Goal: Use online tool/utility: Utilize a website feature to perform a specific function

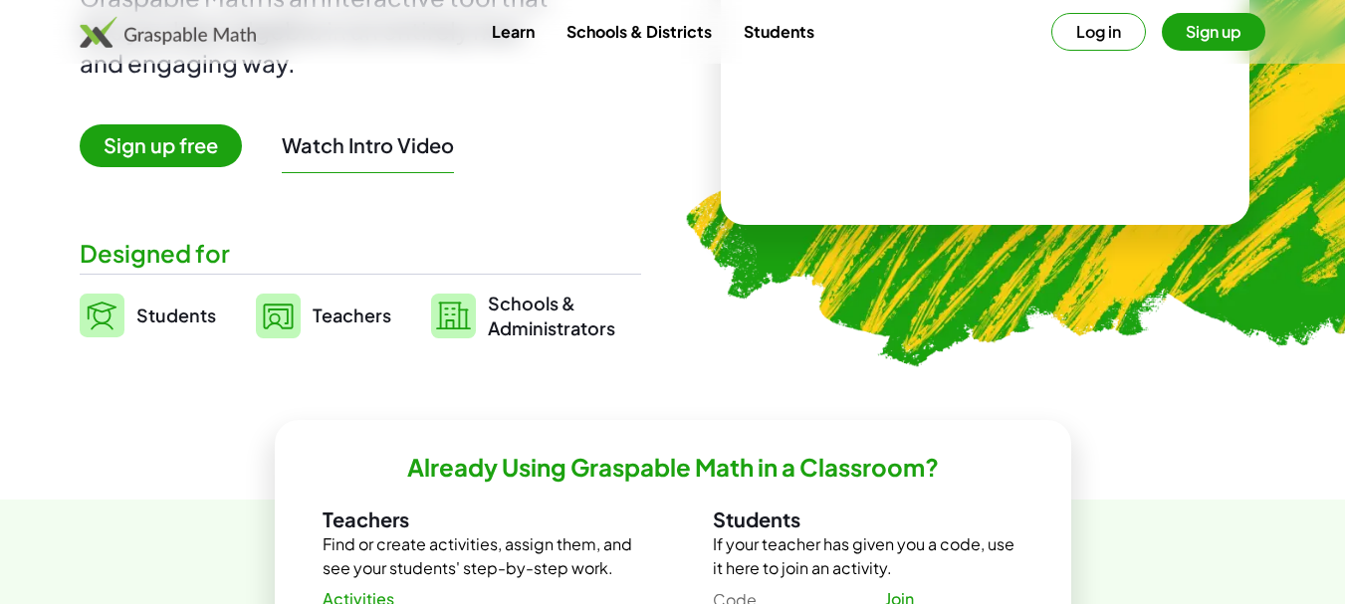
scroll to position [318, 0]
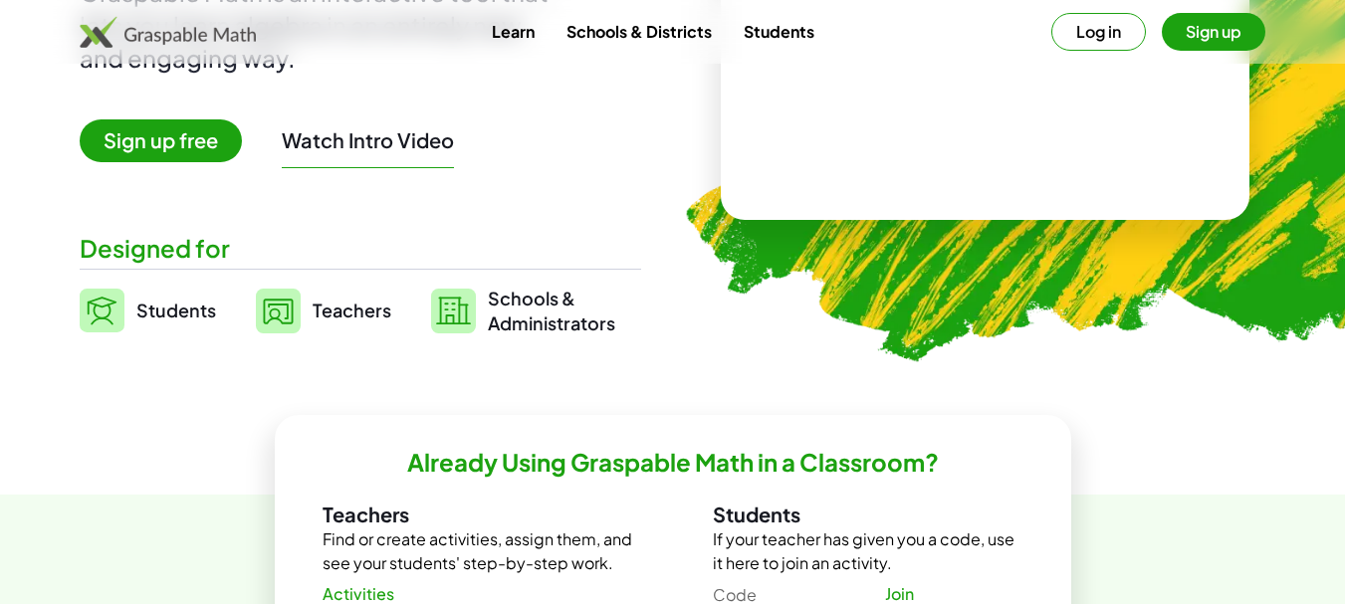
click at [325, 314] on span "Teachers" at bounding box center [352, 310] width 79 height 23
click at [340, 309] on span "Teachers" at bounding box center [352, 310] width 79 height 23
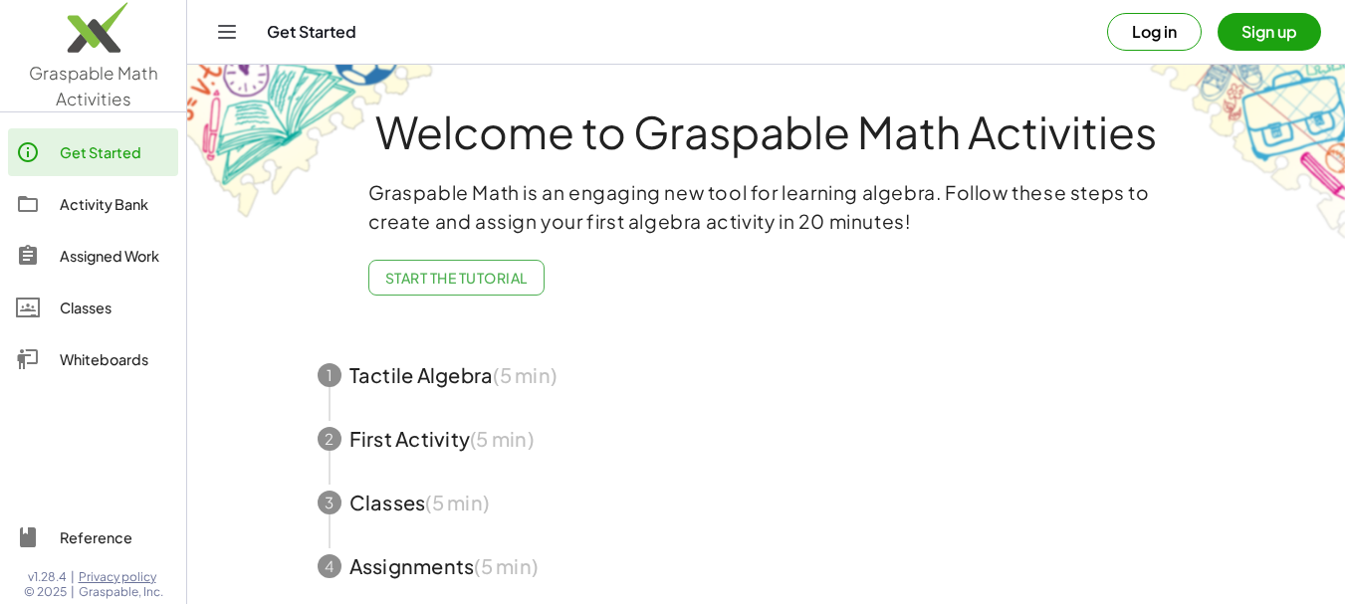
drag, startPoint x: 1355, startPoint y: 264, endPoint x: 1295, endPoint y: 478, distance: 222.2
click at [1294, 480] on main "Welcome to Graspable Math Activities Graspable Math is an engaging new tool for…" at bounding box center [765, 357] width 1157 height 715
click at [1256, 30] on button "Sign up" at bounding box center [1269, 32] width 104 height 38
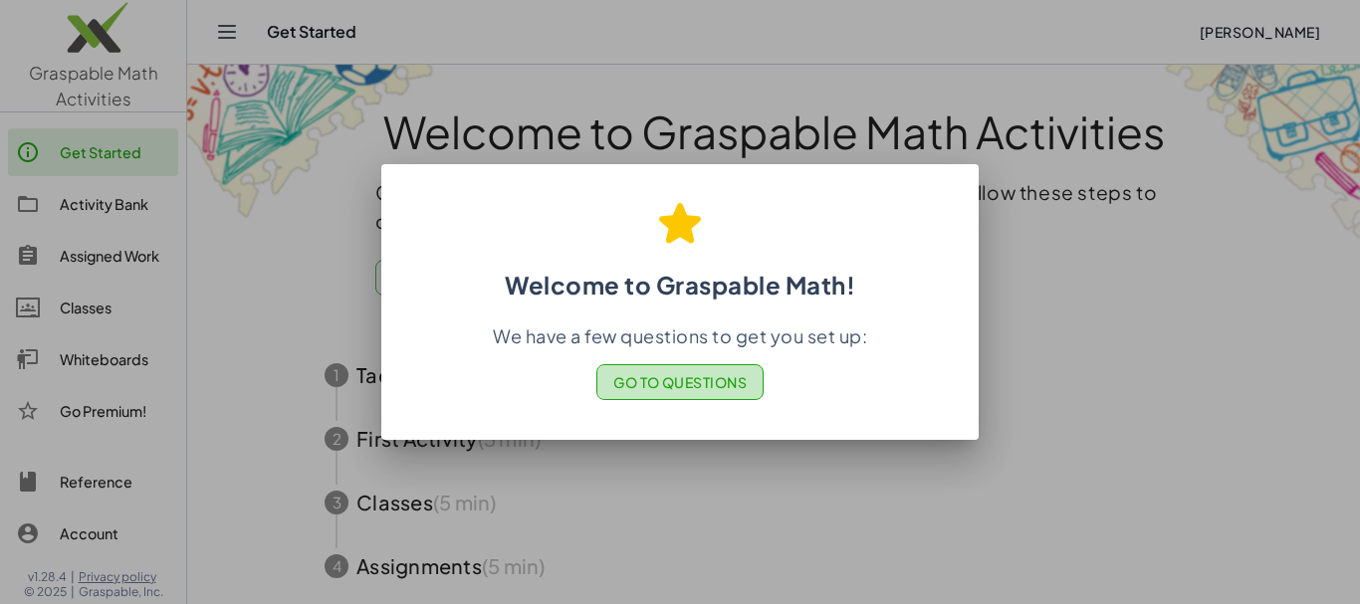
click at [668, 375] on span "Go to Questions" at bounding box center [680, 382] width 134 height 18
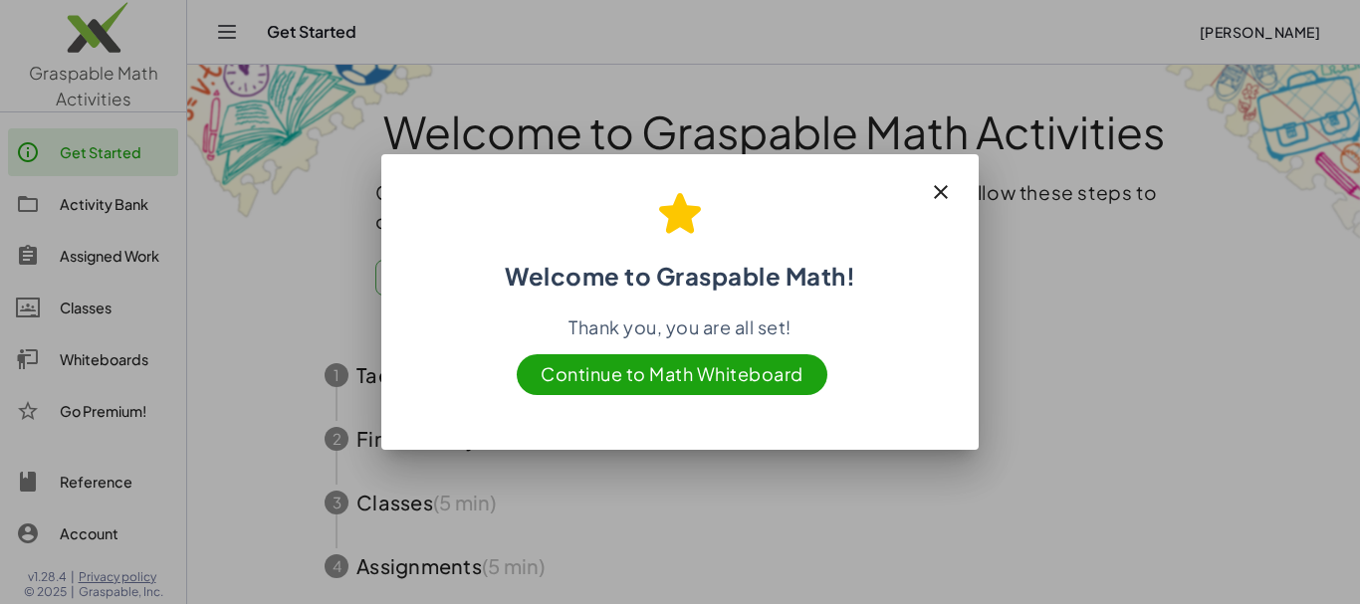
click at [941, 188] on icon "button" at bounding box center [941, 192] width 24 height 24
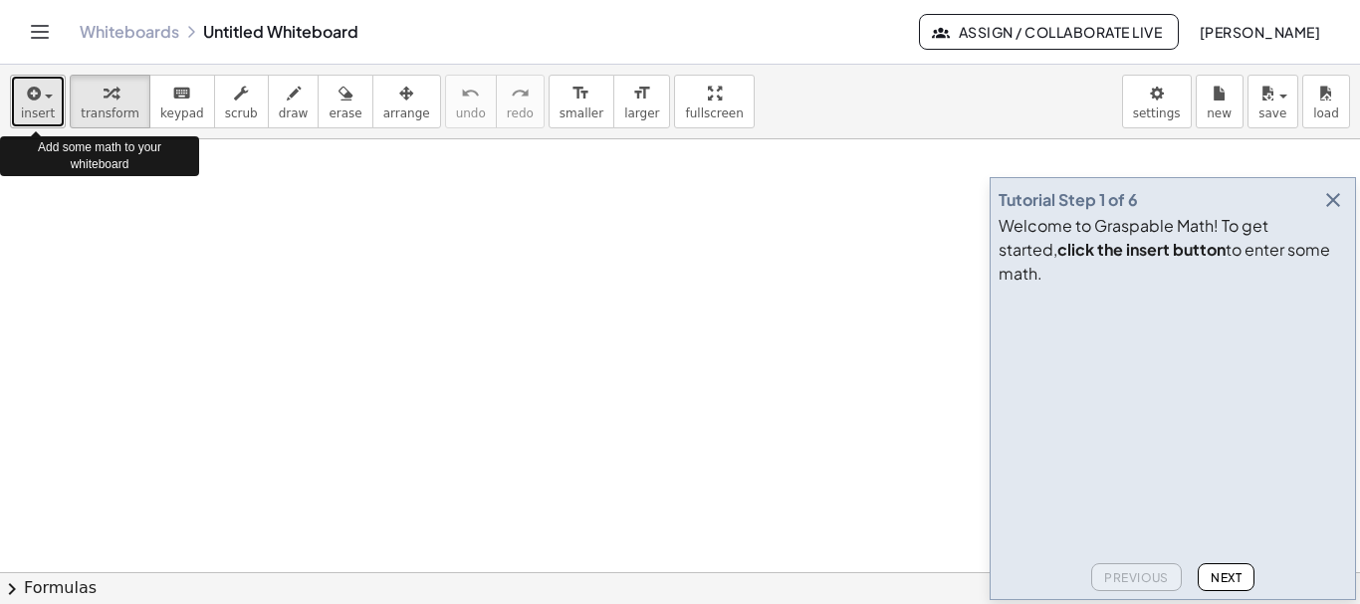
click at [45, 98] on span "button" at bounding box center [49, 97] width 8 height 4
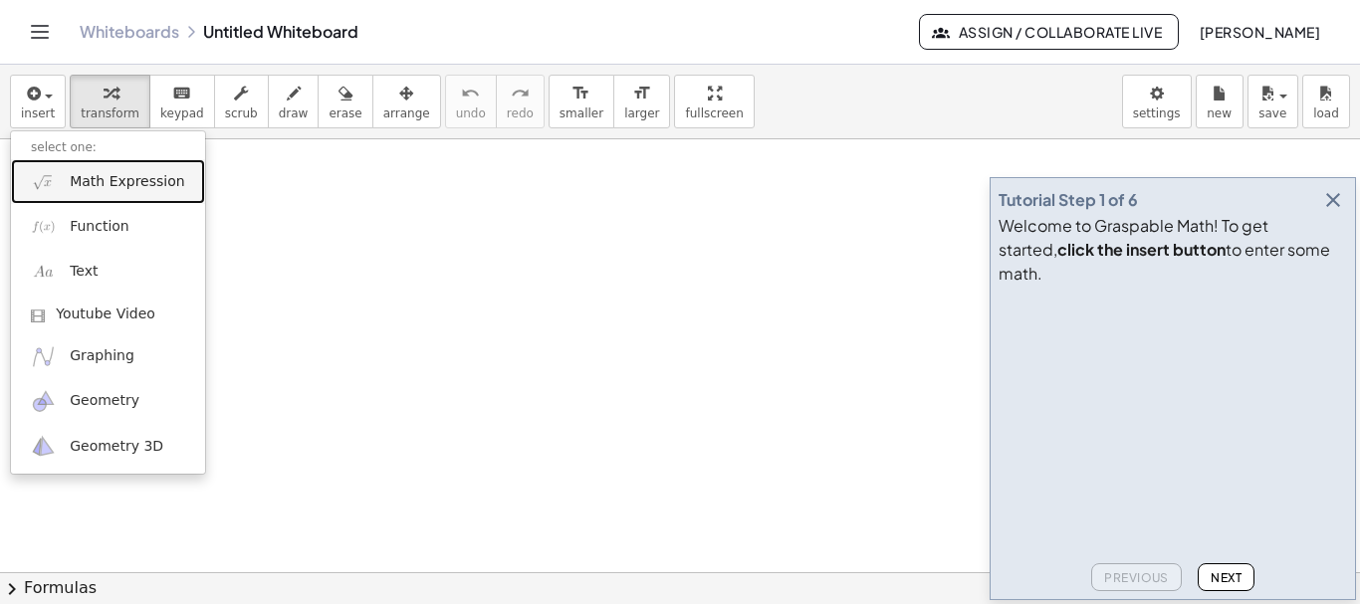
click at [107, 184] on span "Math Expression" at bounding box center [127, 182] width 114 height 20
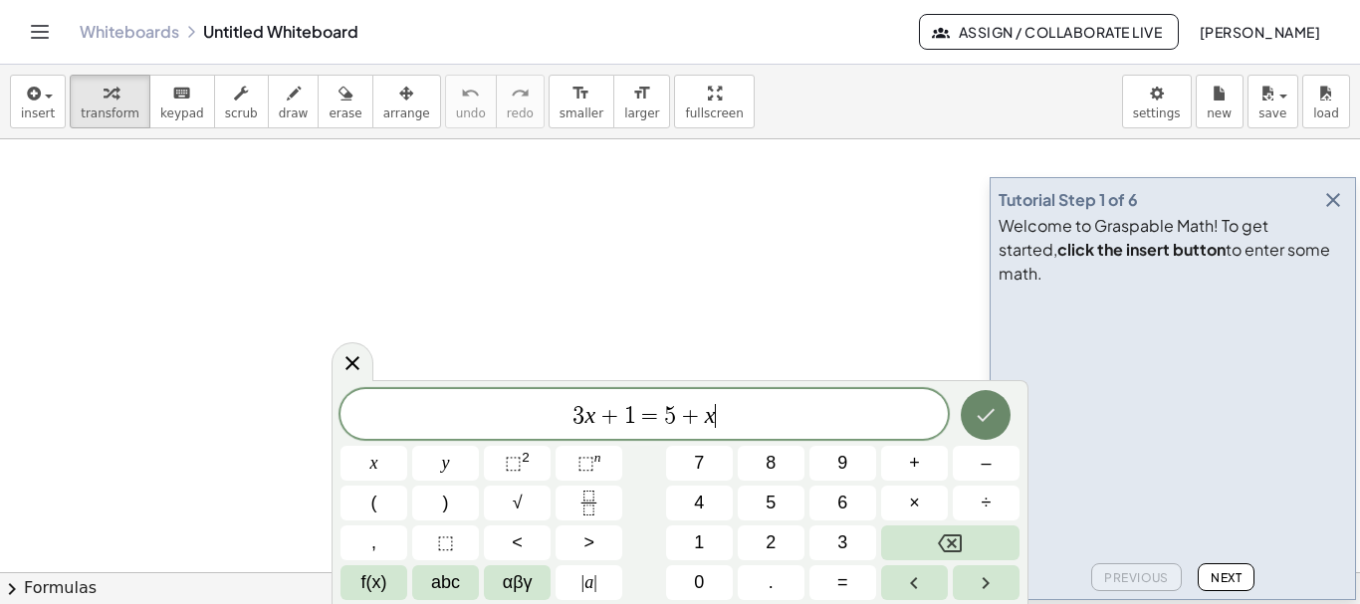
click at [979, 413] on icon "Done" at bounding box center [985, 415] width 24 height 24
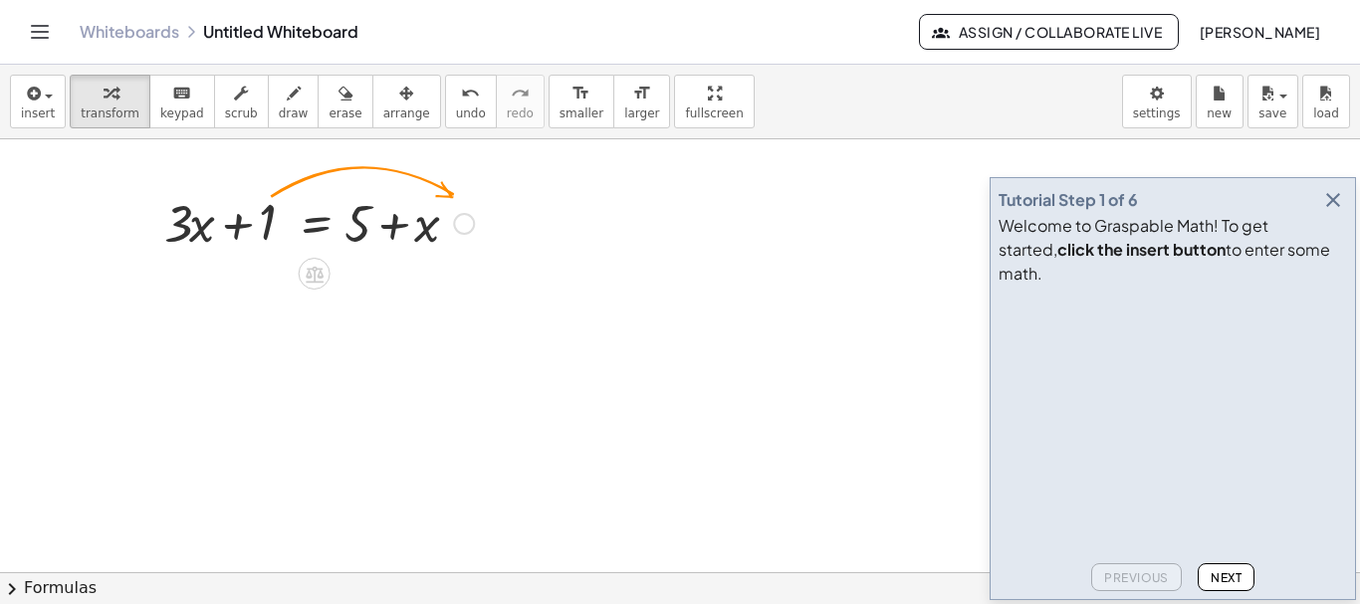
click at [469, 224] on div at bounding box center [464, 224] width 22 height 22
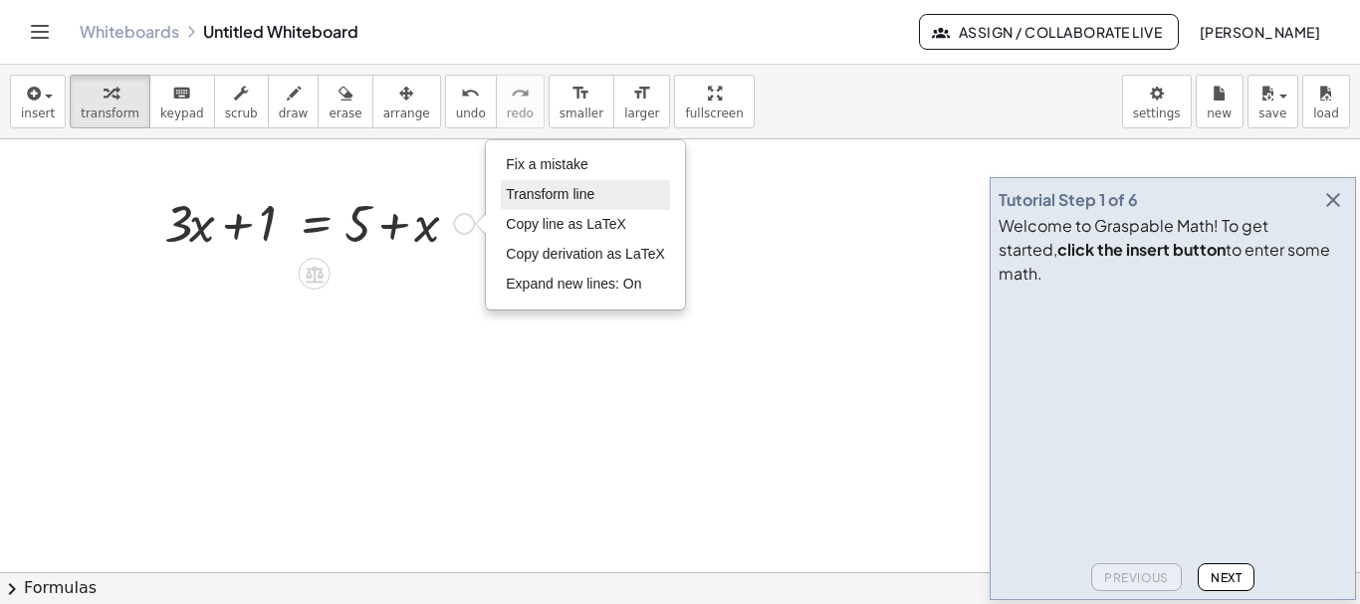
click at [584, 198] on span "Transform line" at bounding box center [550, 194] width 89 height 16
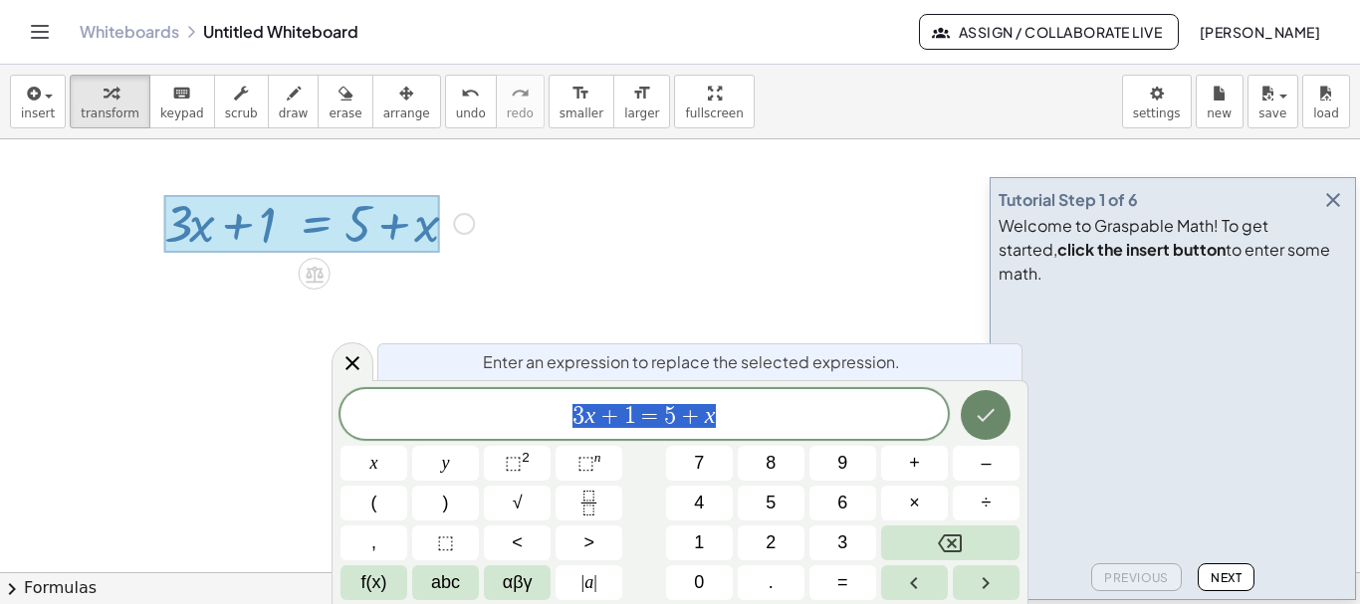
click at [981, 419] on icon "Done" at bounding box center [986, 415] width 18 height 13
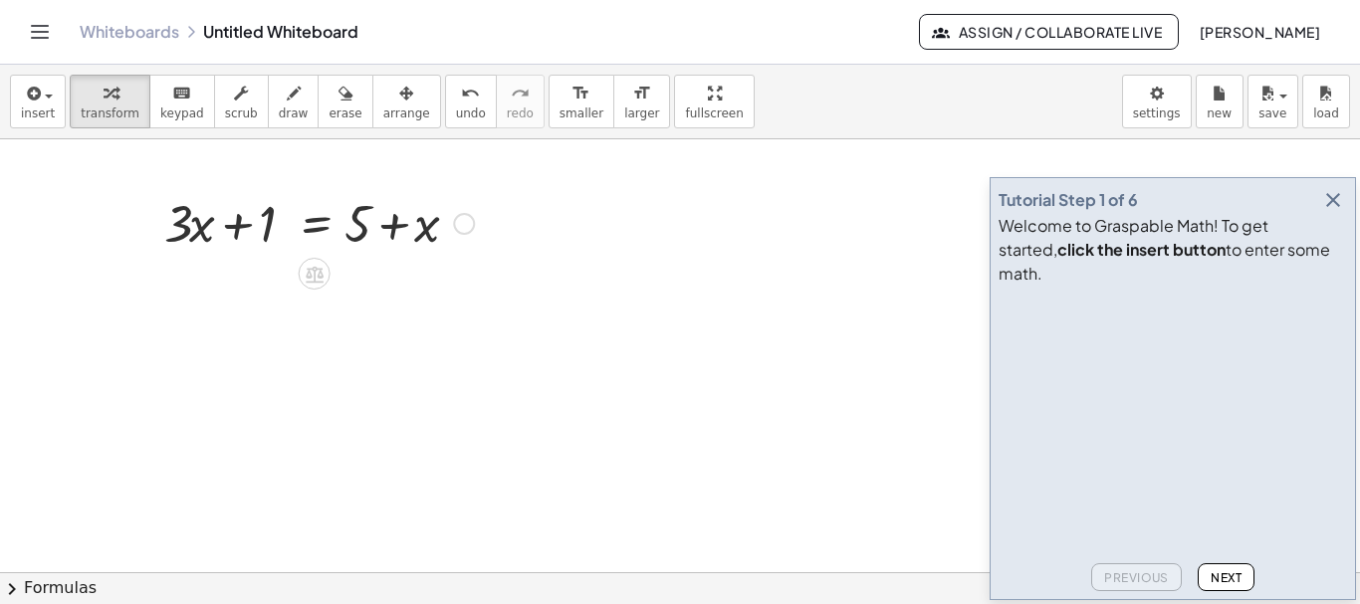
click at [462, 220] on div at bounding box center [464, 224] width 22 height 22
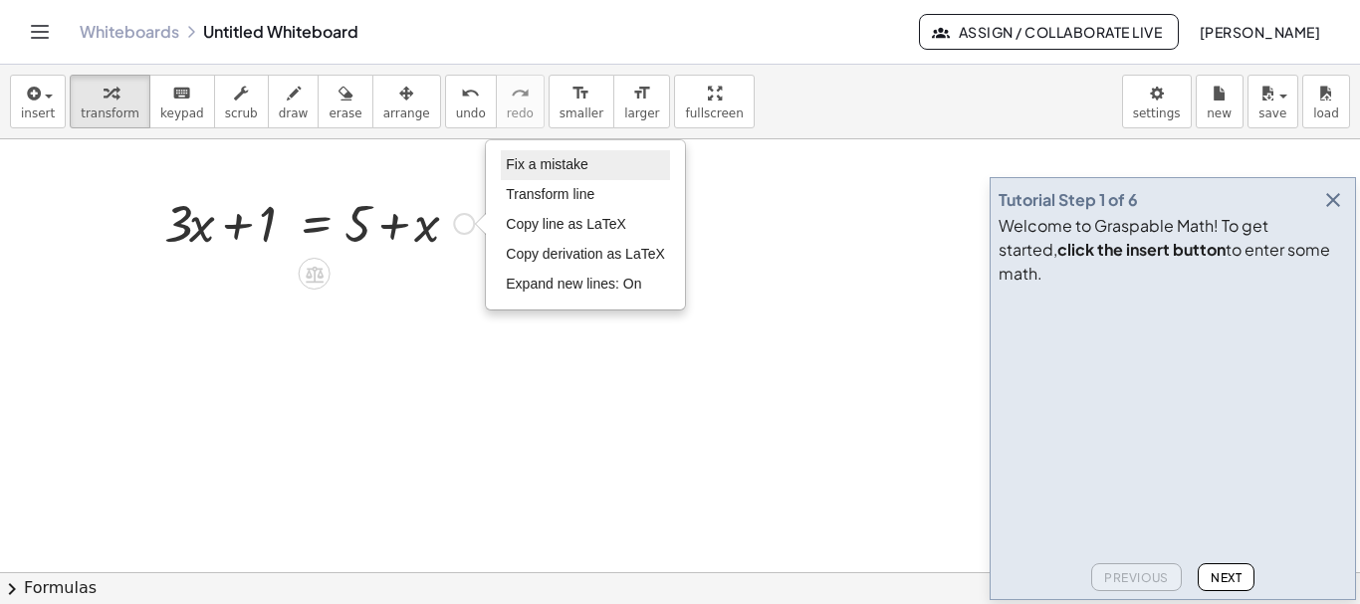
click at [566, 166] on span "Fix a mistake" at bounding box center [547, 164] width 82 height 16
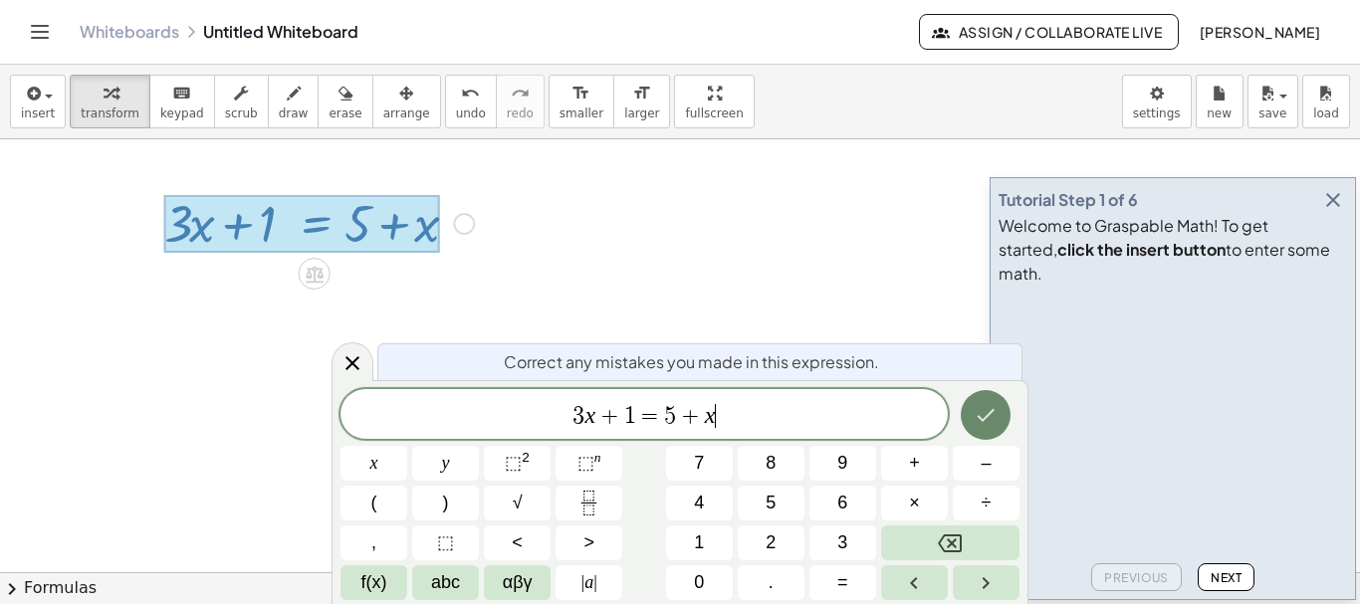
click at [998, 421] on button "Done" at bounding box center [985, 415] width 50 height 50
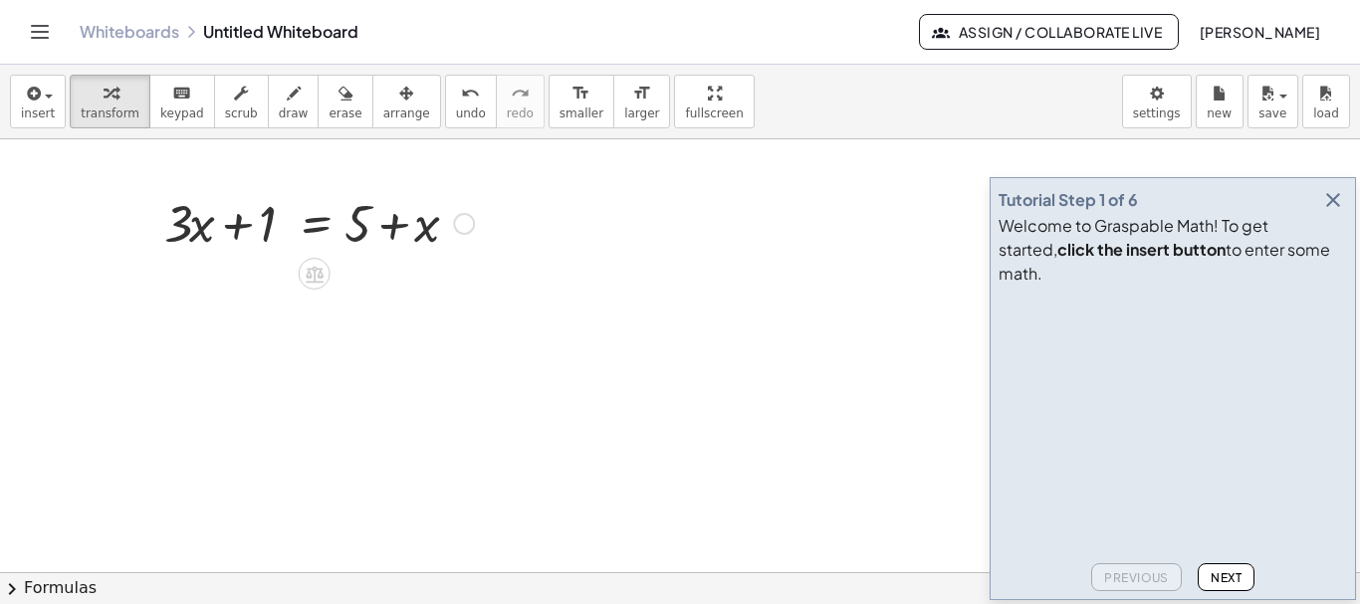
click at [269, 218] on div at bounding box center [318, 222] width 329 height 68
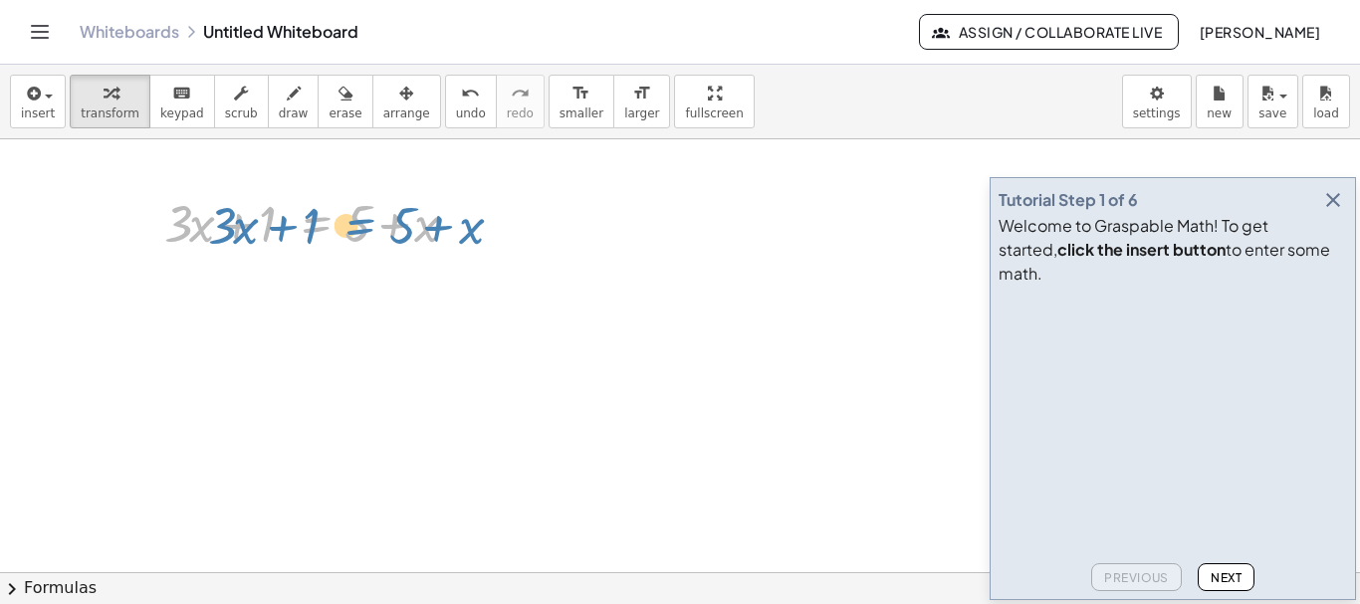
drag, startPoint x: 423, startPoint y: 220, endPoint x: 301, endPoint y: 202, distance: 123.7
click at [301, 202] on div at bounding box center [318, 222] width 329 height 68
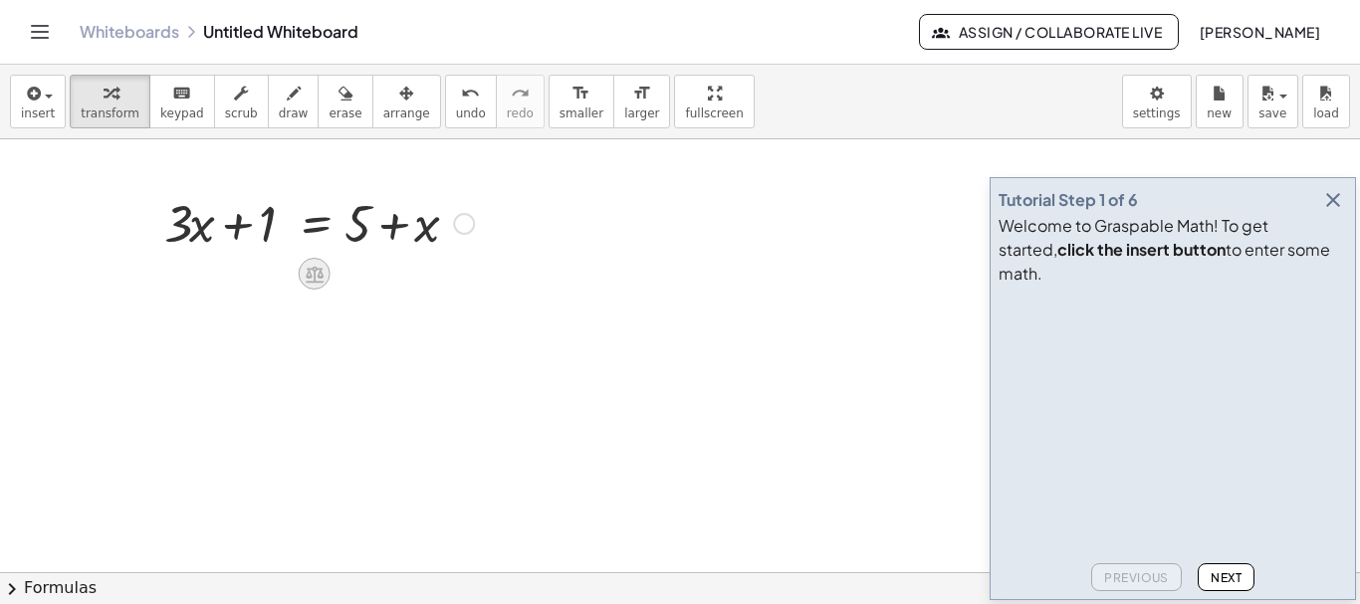
click at [314, 272] on icon at bounding box center [315, 274] width 18 height 17
click at [399, 276] on icon at bounding box center [394, 274] width 18 height 18
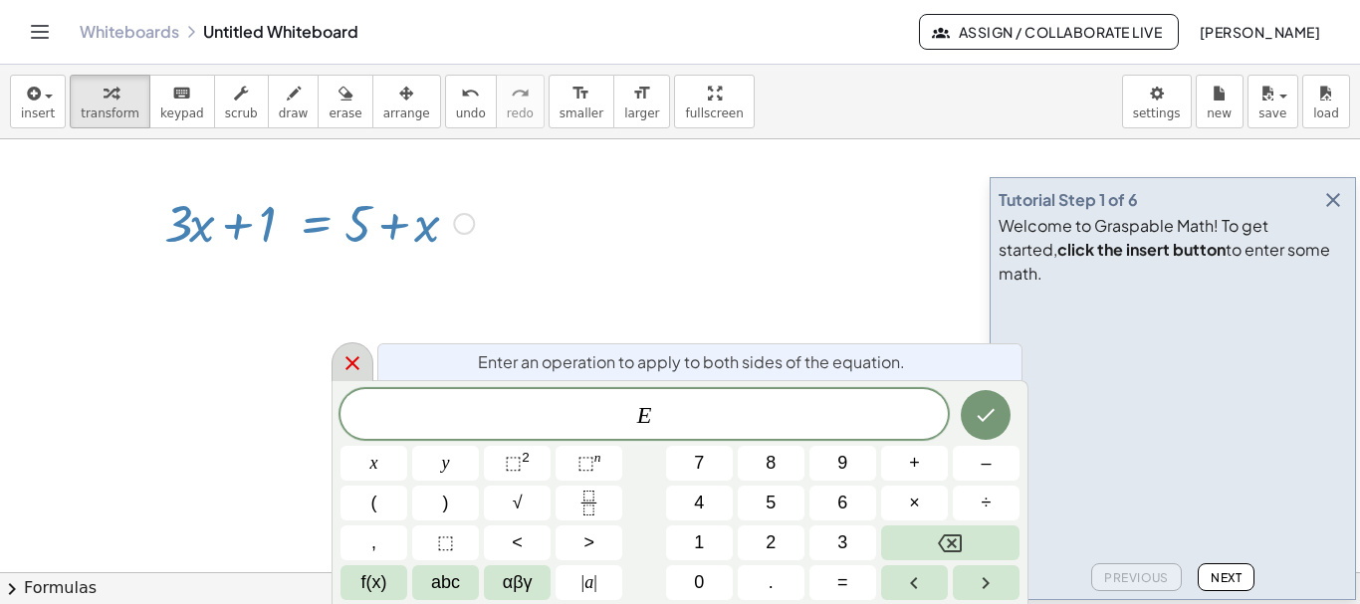
click at [349, 359] on icon at bounding box center [352, 363] width 14 height 14
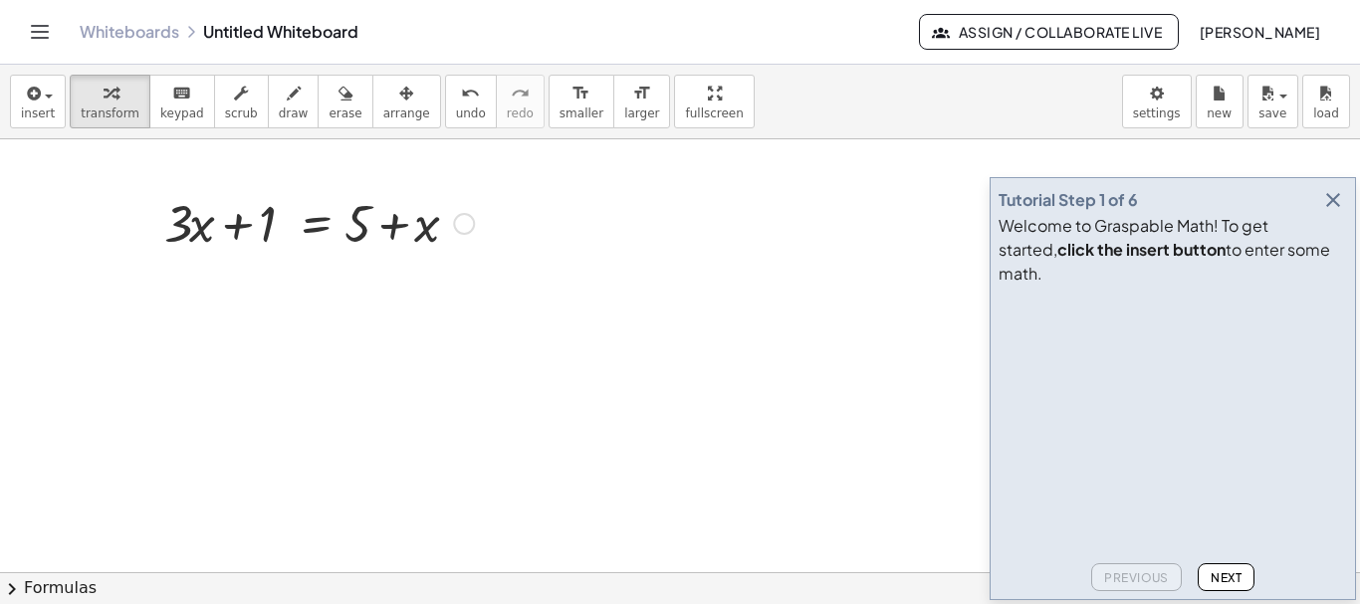
click at [463, 224] on div "Fix a mistake Transform line Copy line as LaTeX Copy derivation as LaTeX Expand…" at bounding box center [464, 224] width 22 height 22
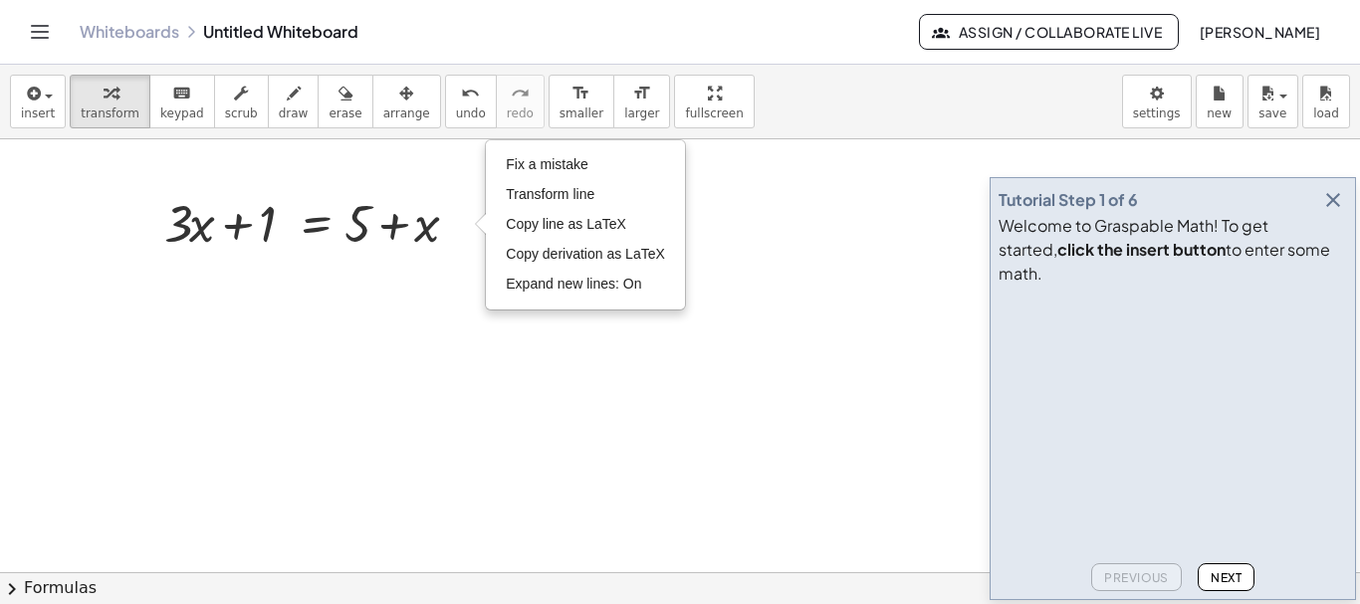
click at [1336, 212] on icon "button" at bounding box center [1333, 200] width 24 height 24
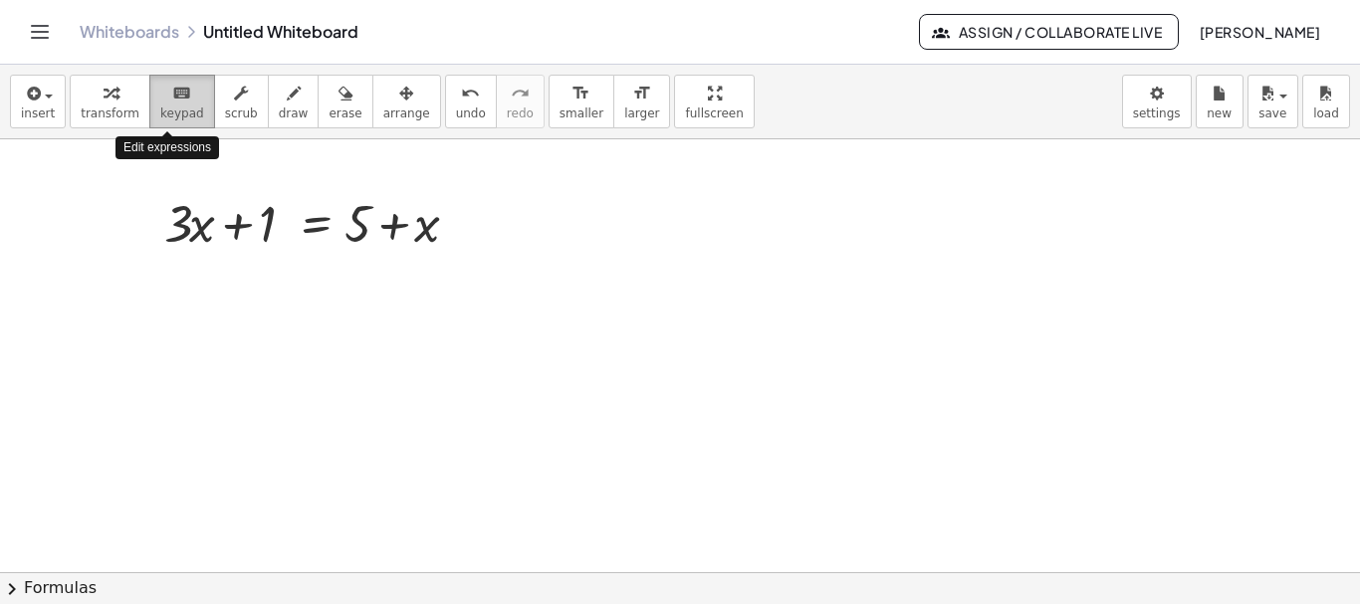
click at [174, 107] on span "keypad" at bounding box center [182, 113] width 44 height 14
click at [469, 227] on div "Fix a mistake Transform line Copy line as LaTeX Copy derivation as LaTeX Expand…" at bounding box center [464, 224] width 22 height 22
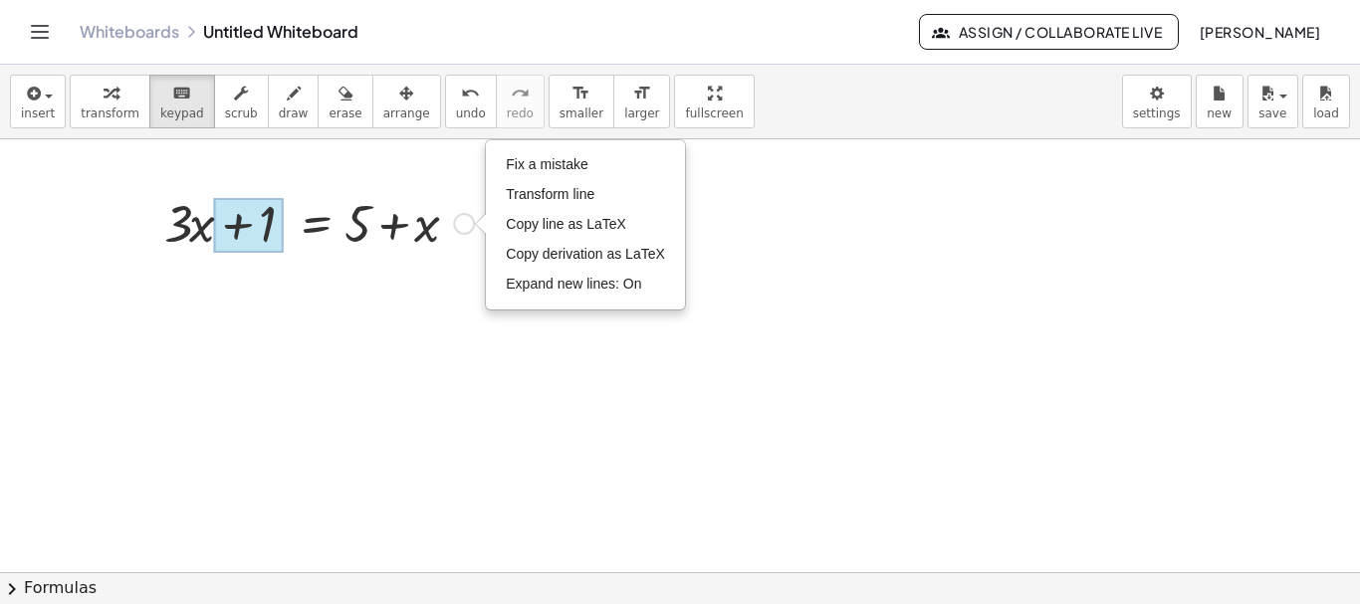
click at [270, 222] on div at bounding box center [249, 226] width 70 height 56
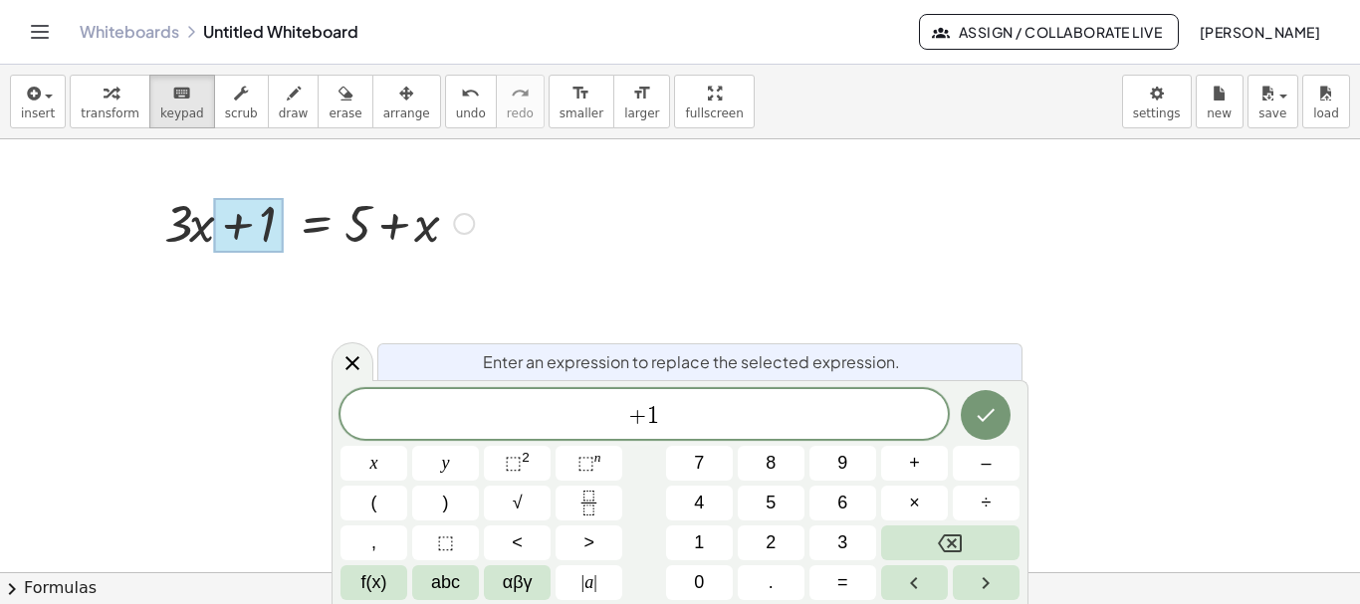
click at [270, 231] on div at bounding box center [249, 226] width 70 height 56
drag, startPoint x: 270, startPoint y: 231, endPoint x: 372, endPoint y: 221, distance: 103.0
click at [315, 224] on div "+ · 3 · x + 1 = + 5 + x" at bounding box center [315, 224] width 0 height 0
click at [351, 360] on icon at bounding box center [352, 363] width 24 height 24
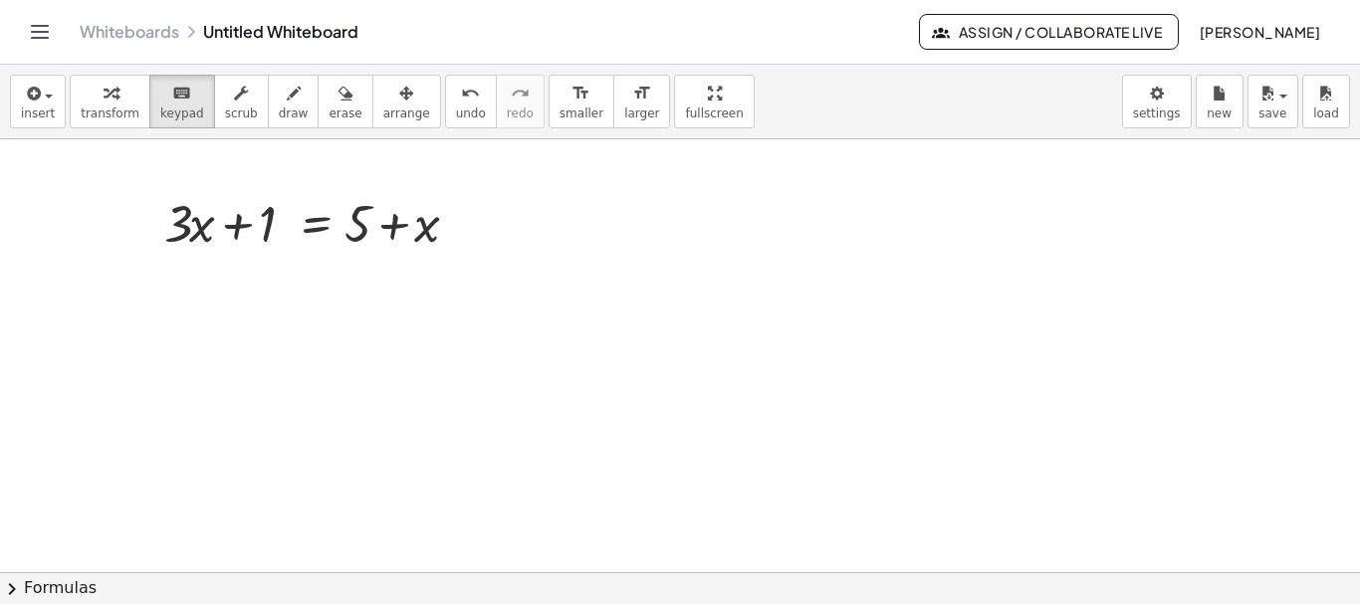
drag, startPoint x: 276, startPoint y: 190, endPoint x: 285, endPoint y: 196, distance: 10.8
click at [323, 188] on div at bounding box center [318, 222] width 329 height 68
drag, startPoint x: 248, startPoint y: 224, endPoint x: 421, endPoint y: 200, distance: 174.8
click at [245, 219] on div at bounding box center [249, 226] width 70 height 56
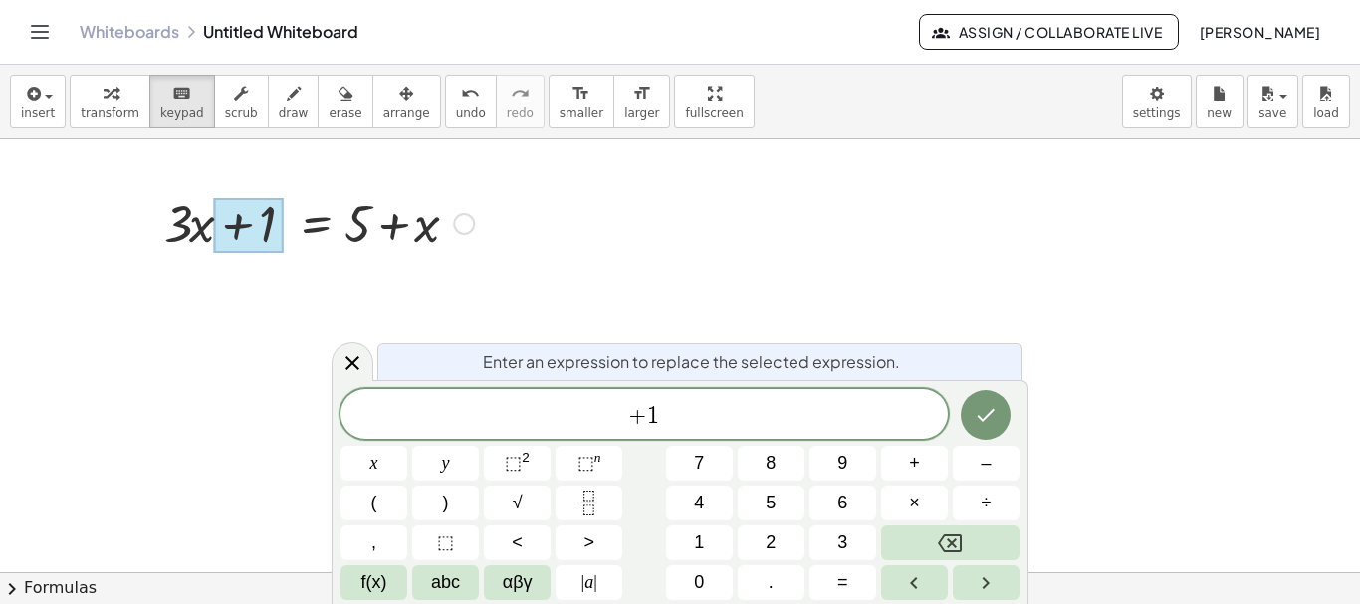
drag, startPoint x: 245, startPoint y: 218, endPoint x: 540, endPoint y: 241, distance: 296.5
click at [359, 361] on icon at bounding box center [352, 363] width 24 height 24
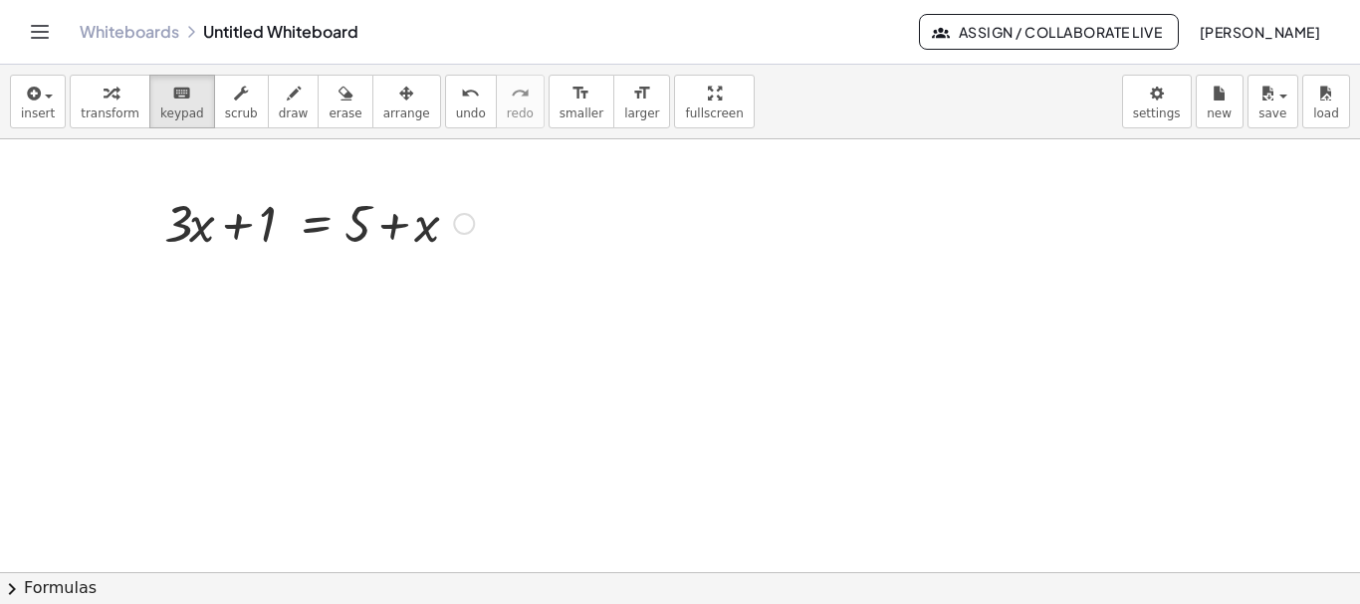
drag, startPoint x: 345, startPoint y: 215, endPoint x: 485, endPoint y: 219, distance: 139.4
click at [263, 223] on div at bounding box center [249, 226] width 70 height 56
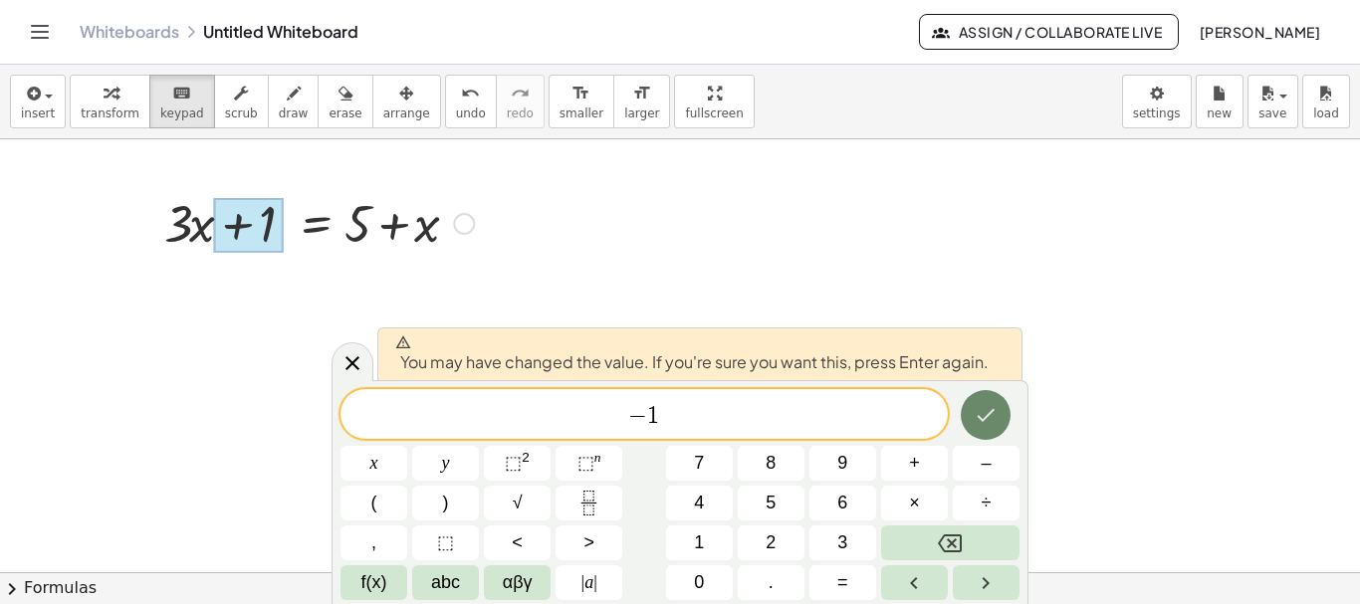
click at [991, 426] on icon "Done" at bounding box center [985, 415] width 24 height 24
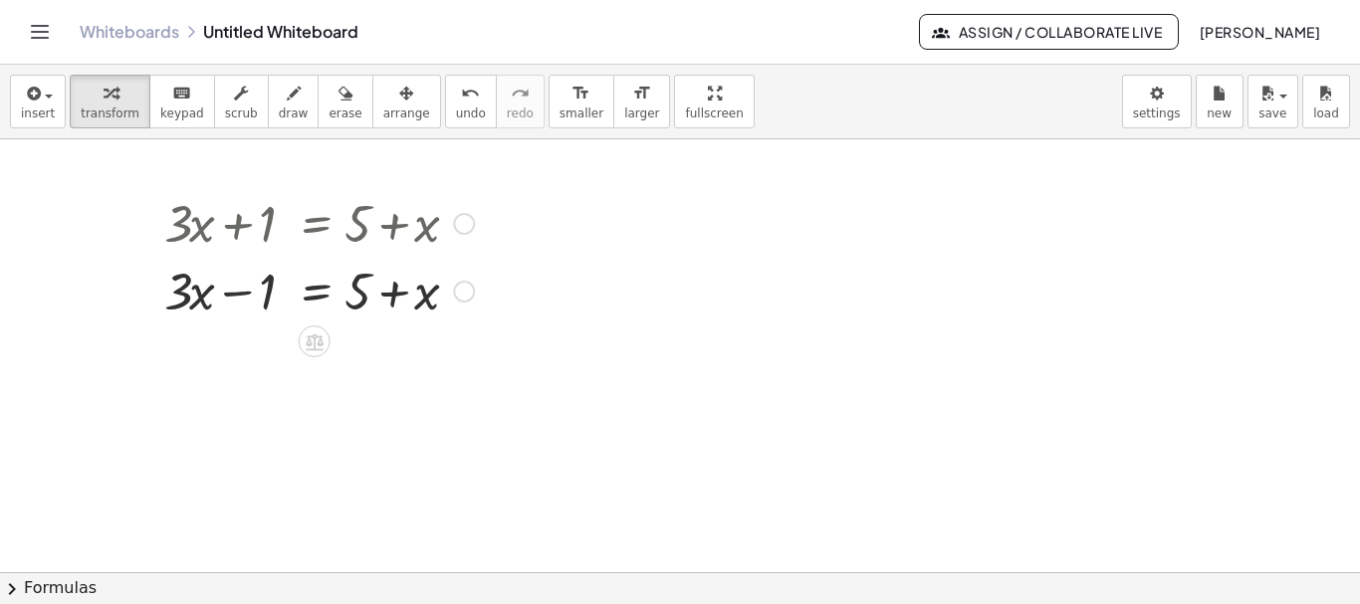
click at [412, 288] on div at bounding box center [318, 290] width 329 height 68
click at [322, 340] on icon at bounding box center [314, 341] width 21 height 21
click at [393, 343] on icon at bounding box center [394, 341] width 18 height 18
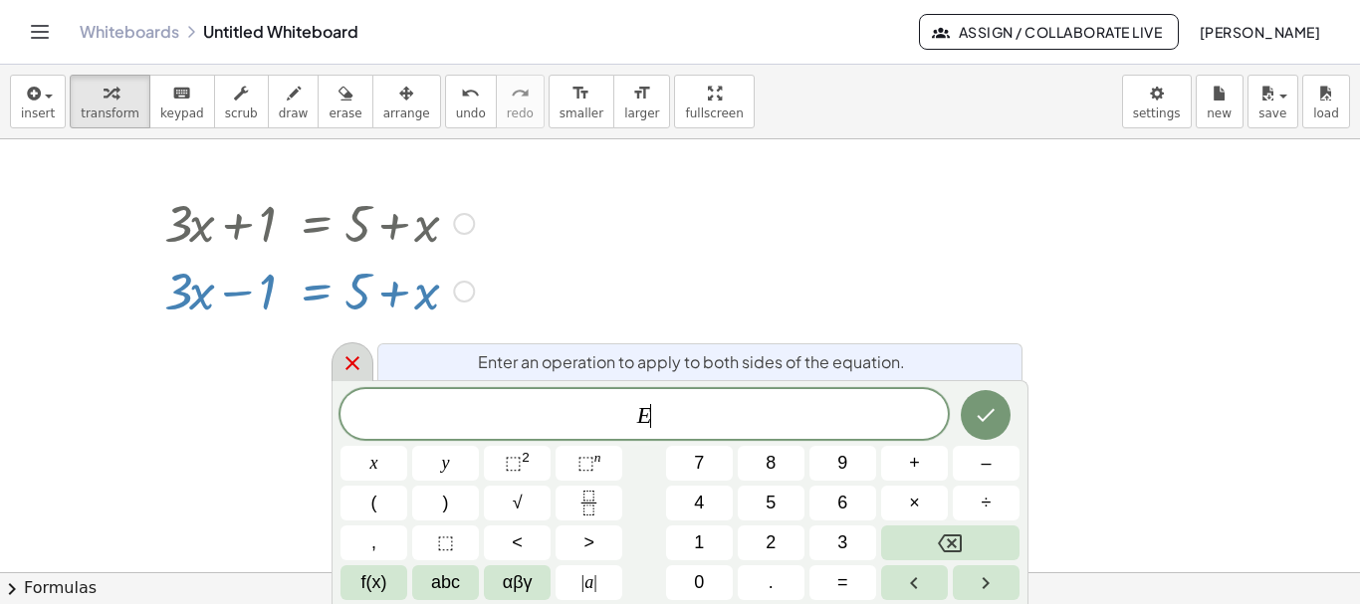
click at [351, 364] on icon at bounding box center [352, 363] width 14 height 14
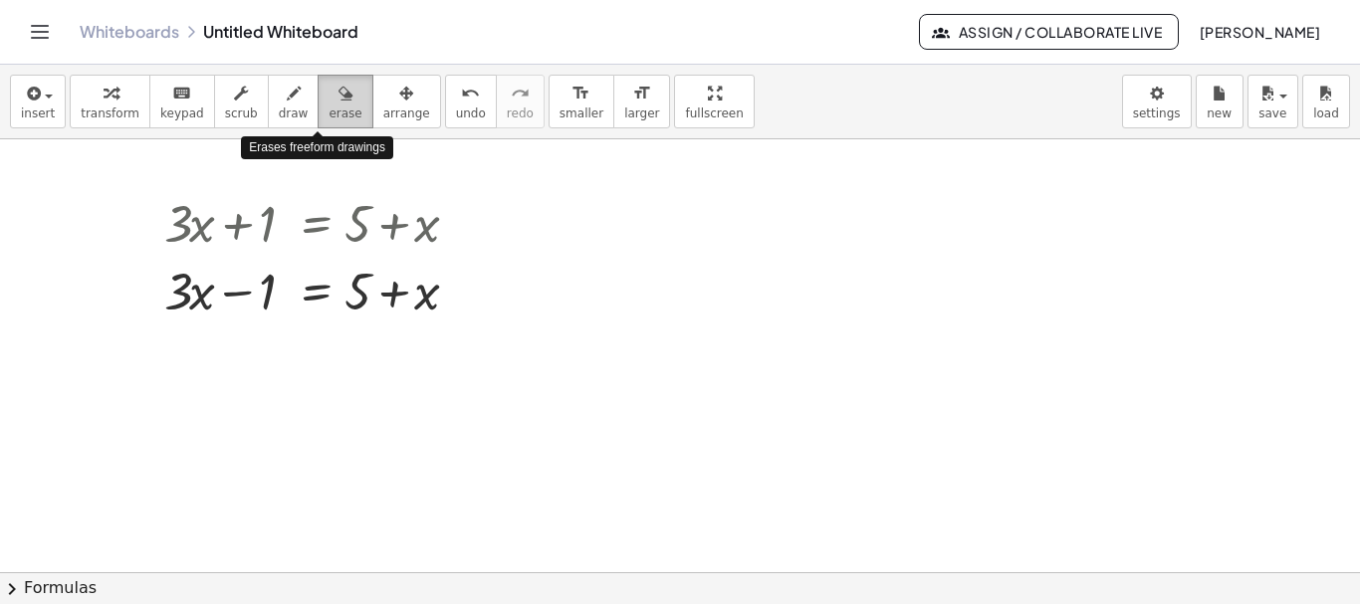
click at [338, 95] on icon "button" at bounding box center [345, 94] width 14 height 24
click at [338, 102] on icon "button" at bounding box center [345, 94] width 14 height 24
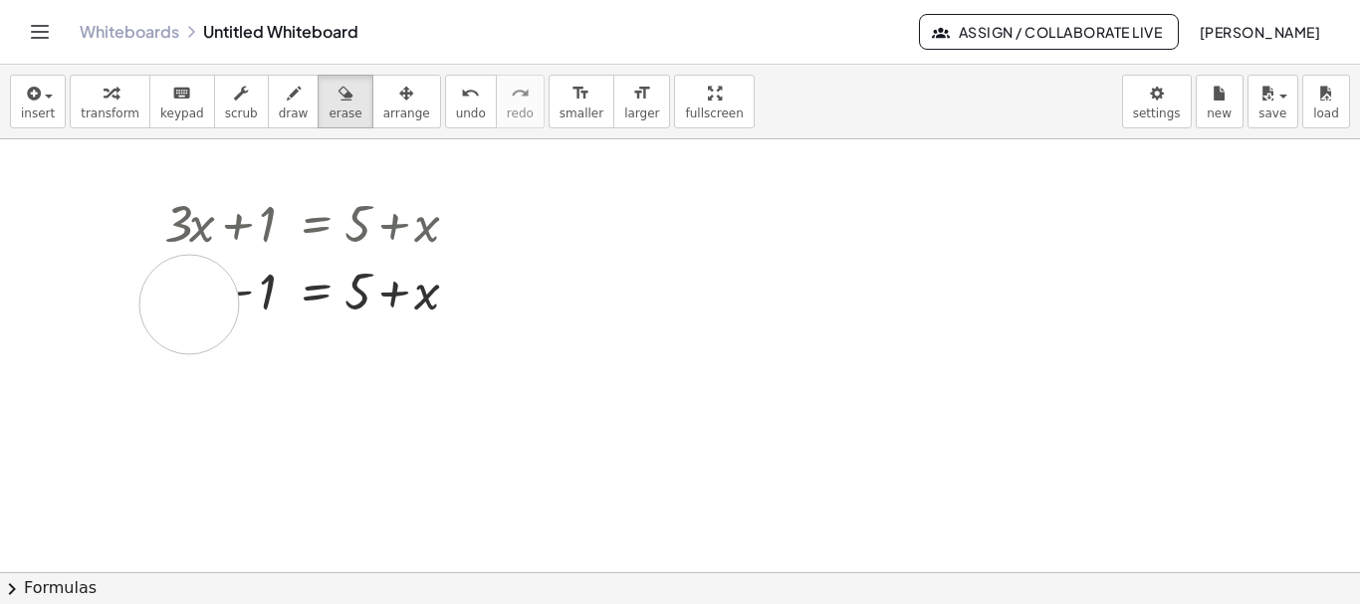
drag, startPoint x: 338, startPoint y: 340, endPoint x: 294, endPoint y: 302, distance: 59.3
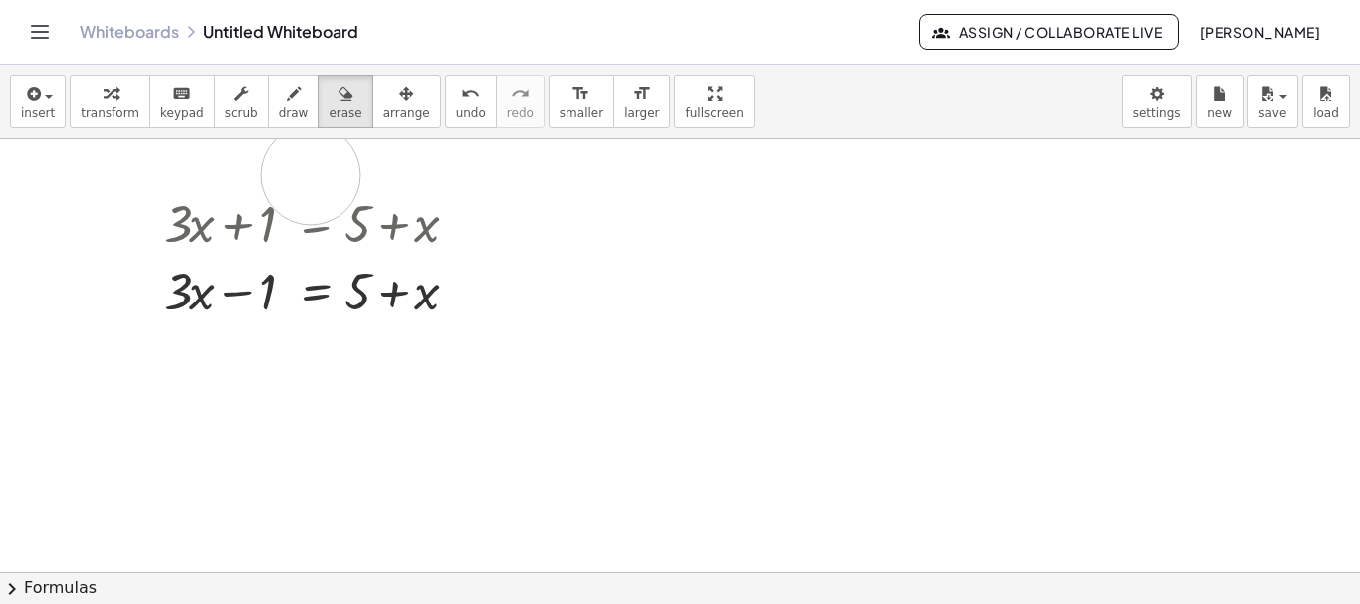
drag, startPoint x: 255, startPoint y: 309, endPoint x: 256, endPoint y: 346, distance: 37.8
click at [279, 87] on div "button" at bounding box center [294, 93] width 30 height 24
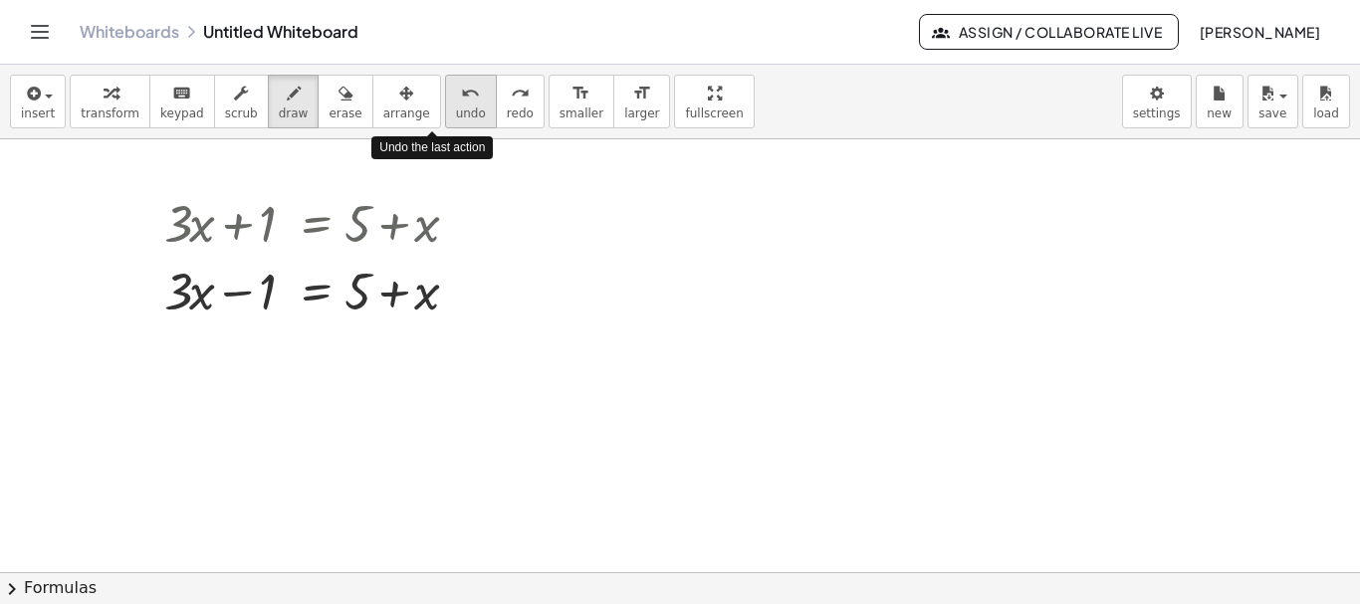
click at [456, 96] on div "undo" at bounding box center [471, 93] width 30 height 24
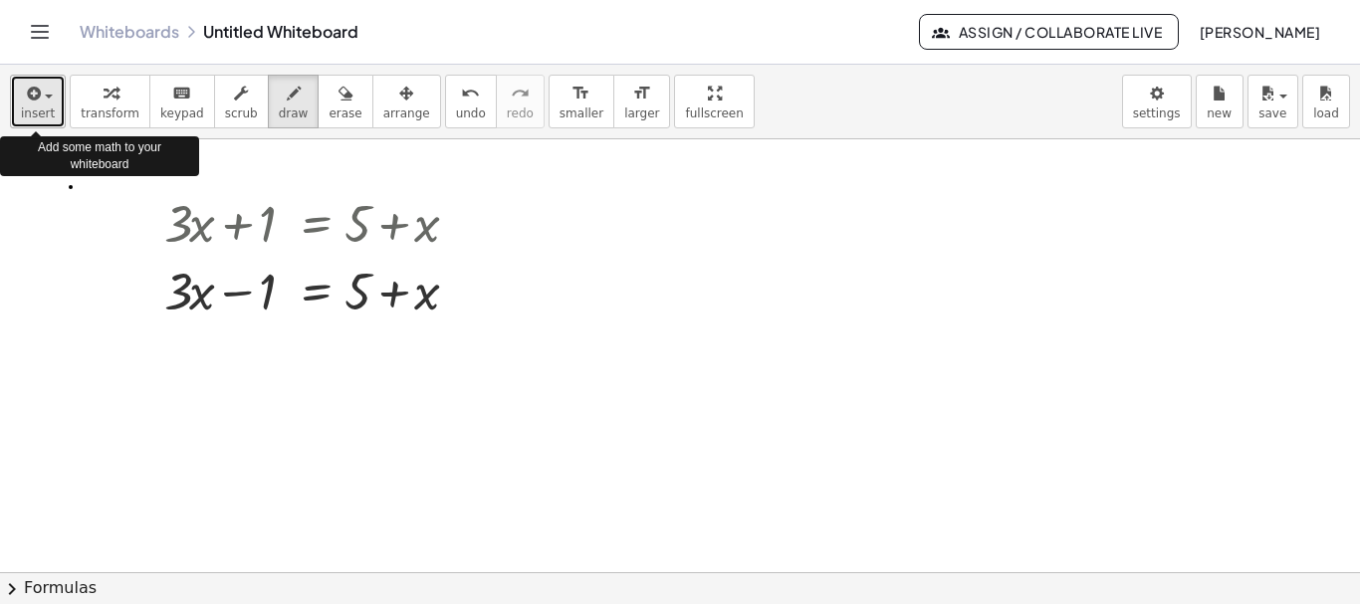
click at [56, 101] on button "insert" at bounding box center [38, 102] width 56 height 54
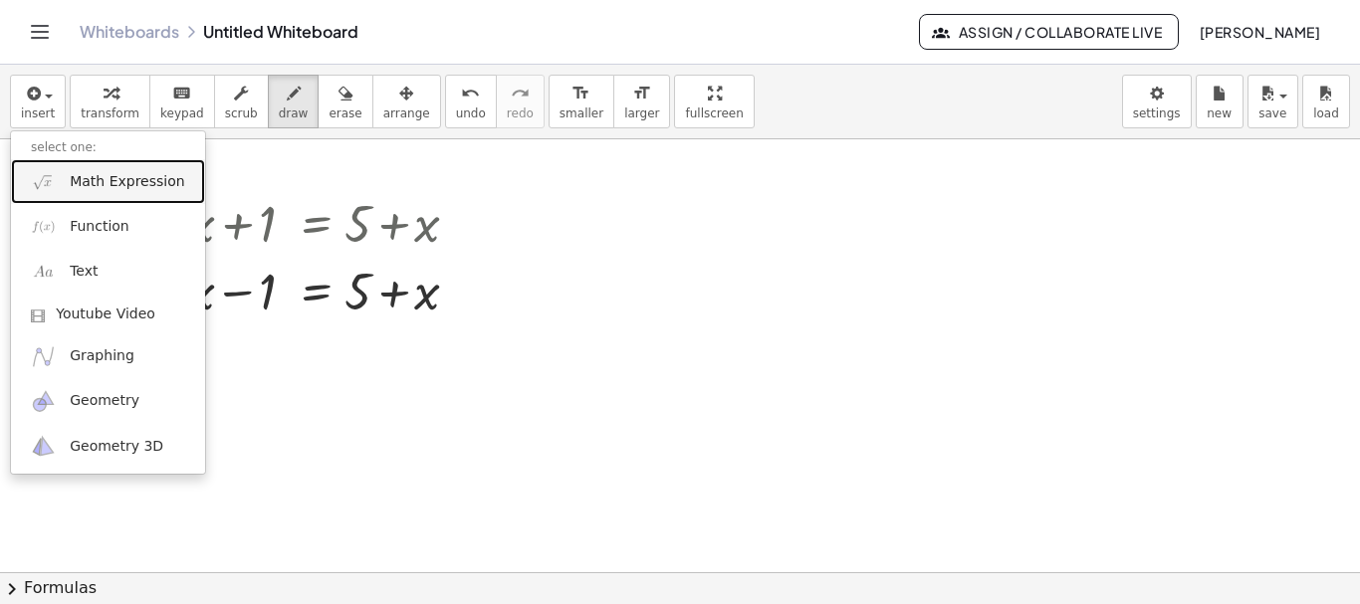
click at [111, 185] on span "Math Expression" at bounding box center [127, 182] width 114 height 20
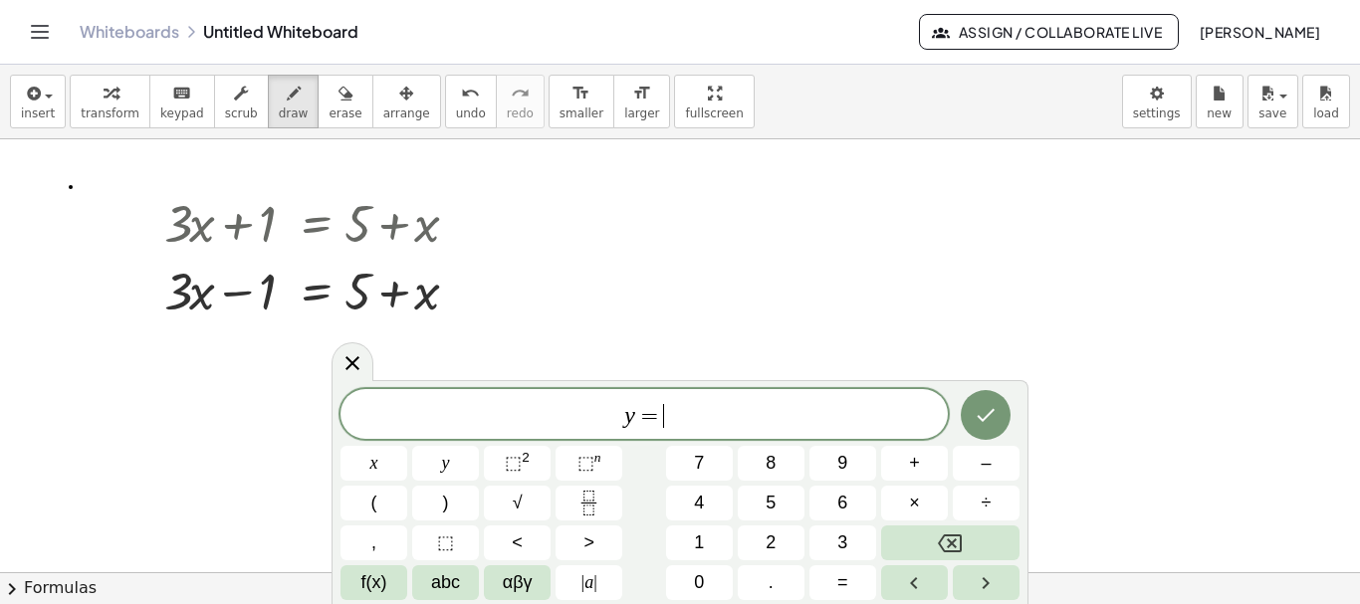
click at [855, 419] on span "y = ​" at bounding box center [643, 416] width 607 height 28
click at [348, 362] on icon at bounding box center [352, 362] width 24 height 24
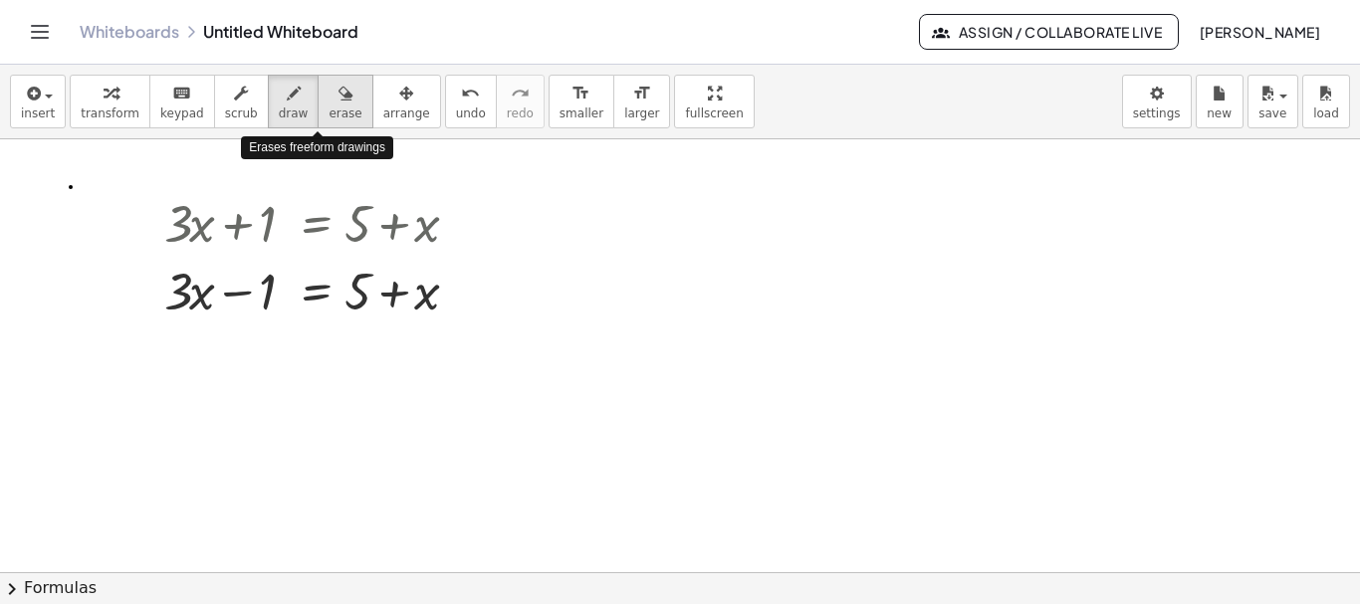
click at [328, 106] on span "erase" at bounding box center [344, 113] width 33 height 14
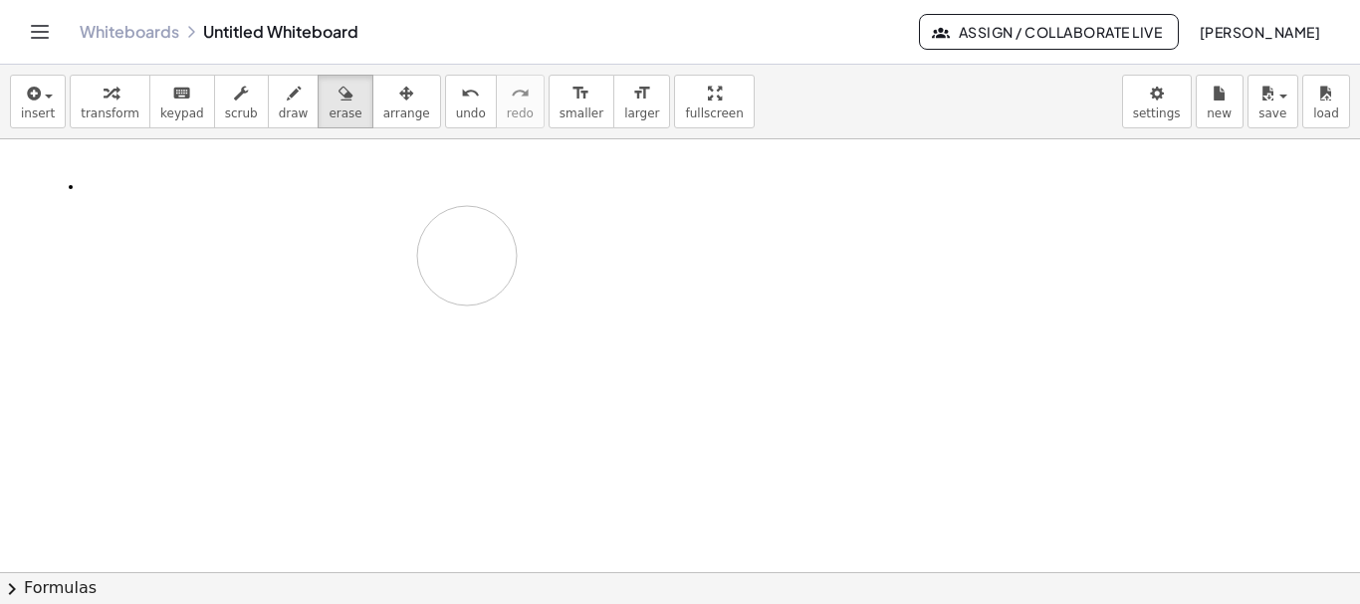
drag, startPoint x: 235, startPoint y: 193, endPoint x: 463, endPoint y: 256, distance: 236.4
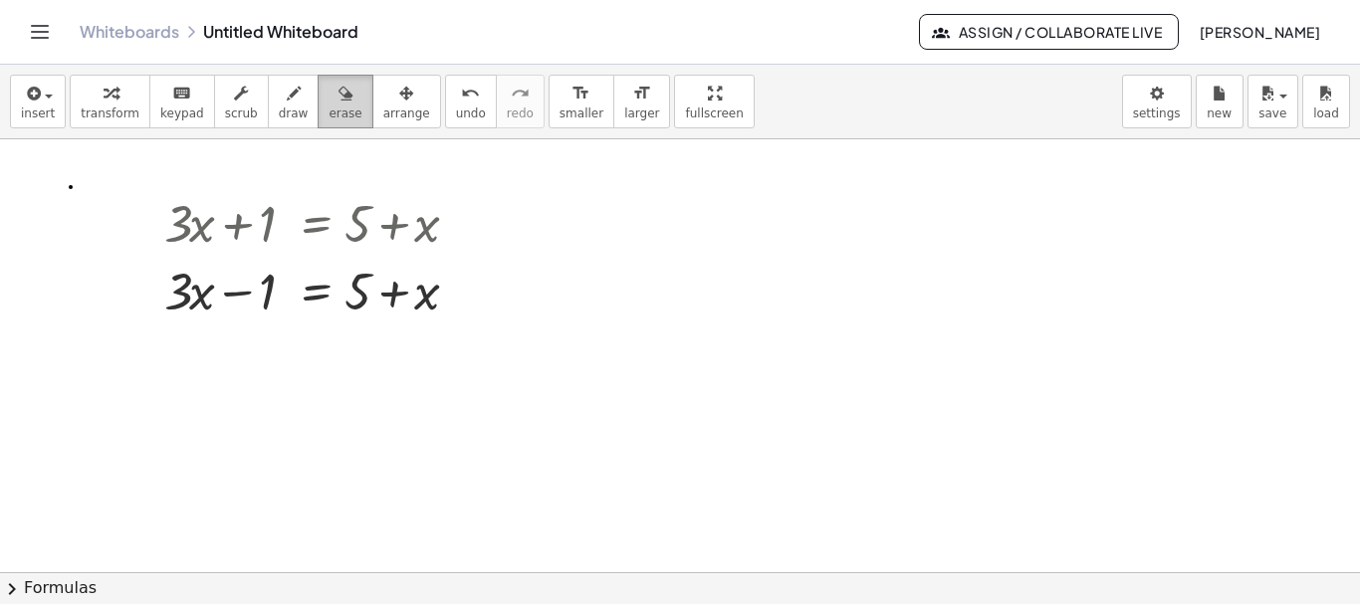
click at [338, 100] on icon "button" at bounding box center [345, 94] width 14 height 24
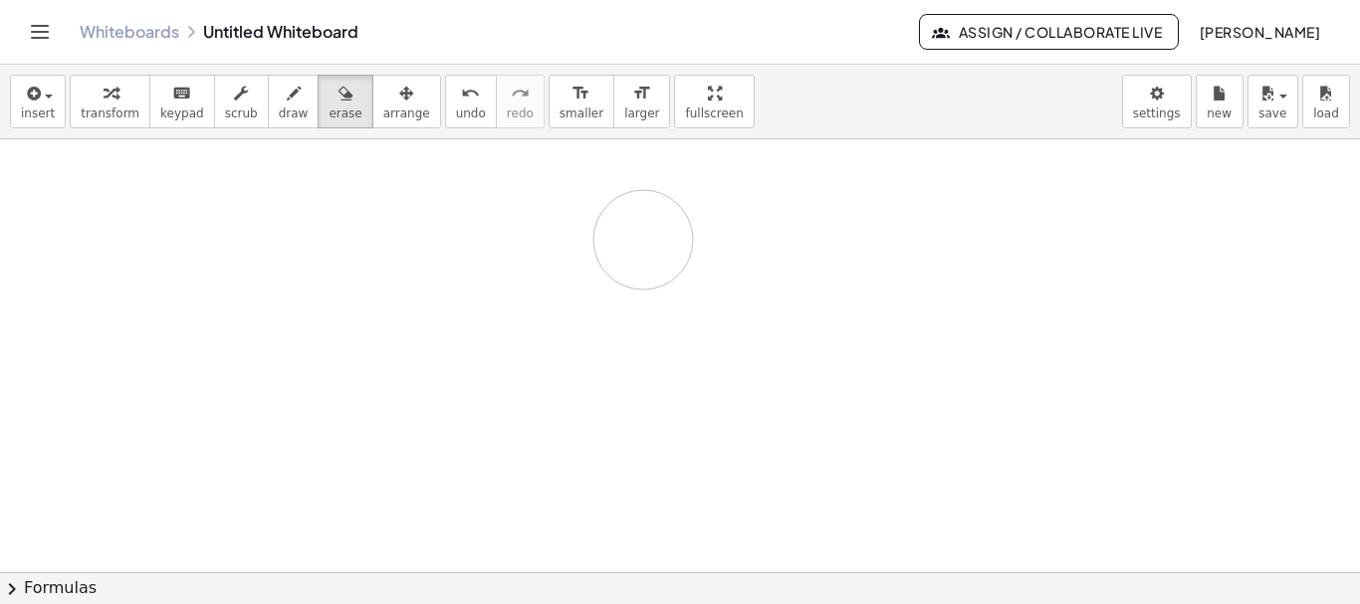
drag, startPoint x: 187, startPoint y: 232, endPoint x: 653, endPoint y: 240, distance: 465.9
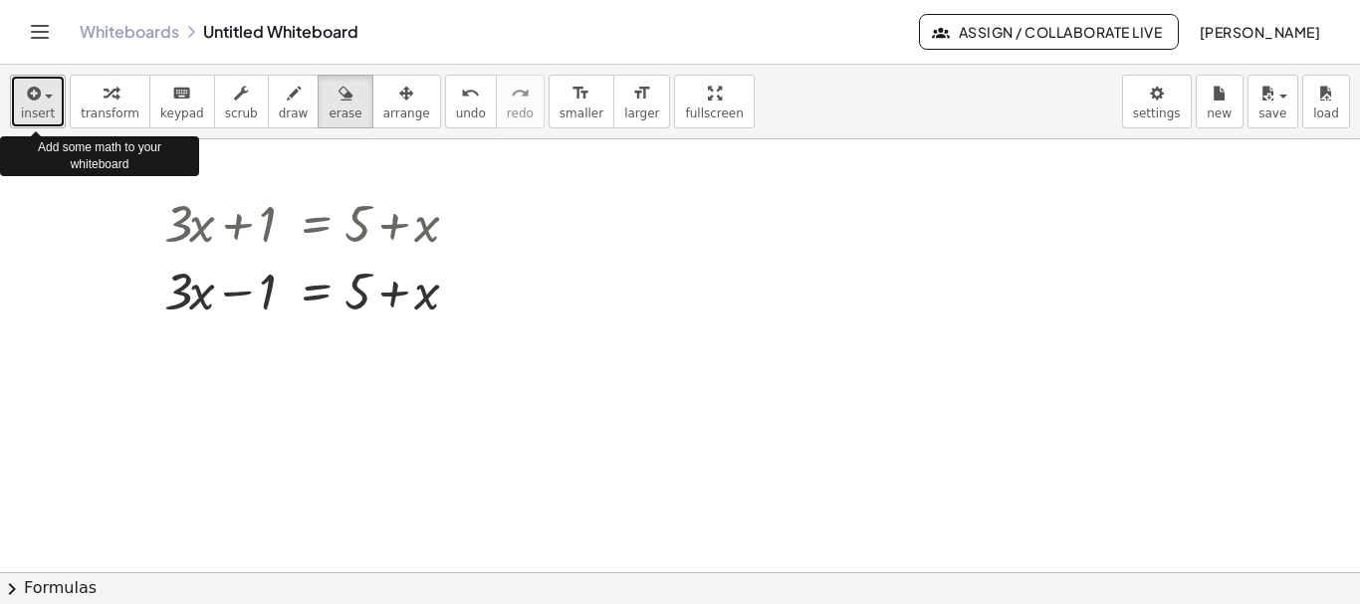
click at [44, 112] on span "insert" at bounding box center [38, 113] width 34 height 14
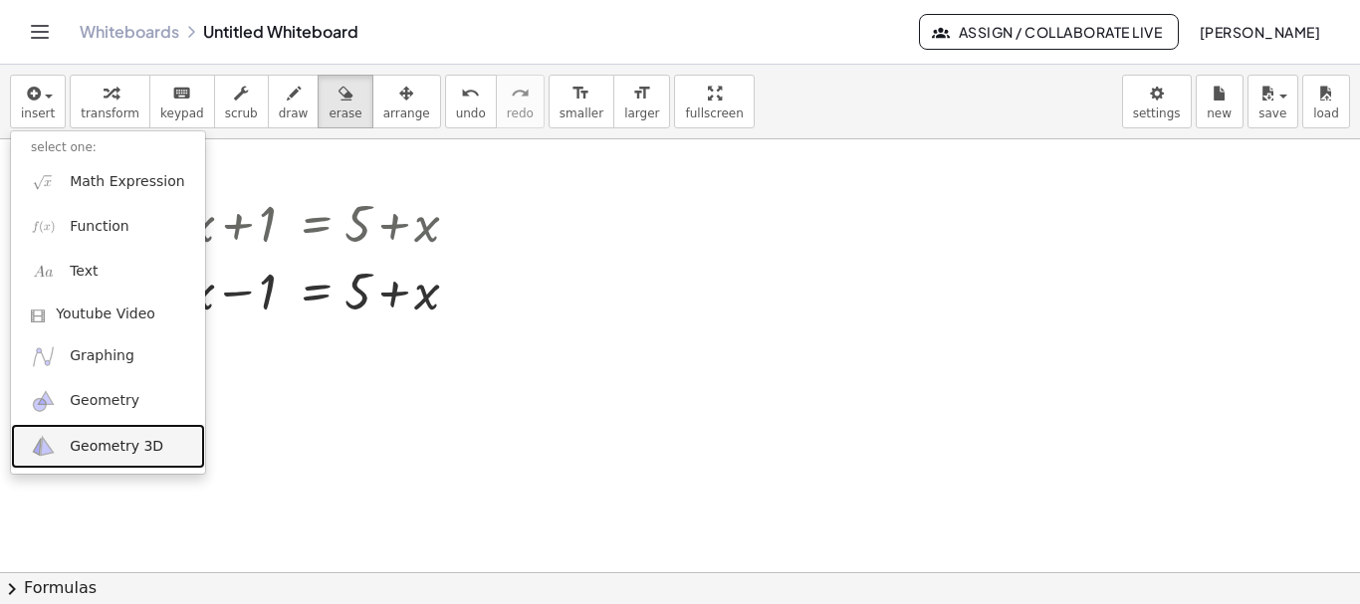
click at [108, 441] on span "Geometry 3D" at bounding box center [117, 447] width 94 height 20
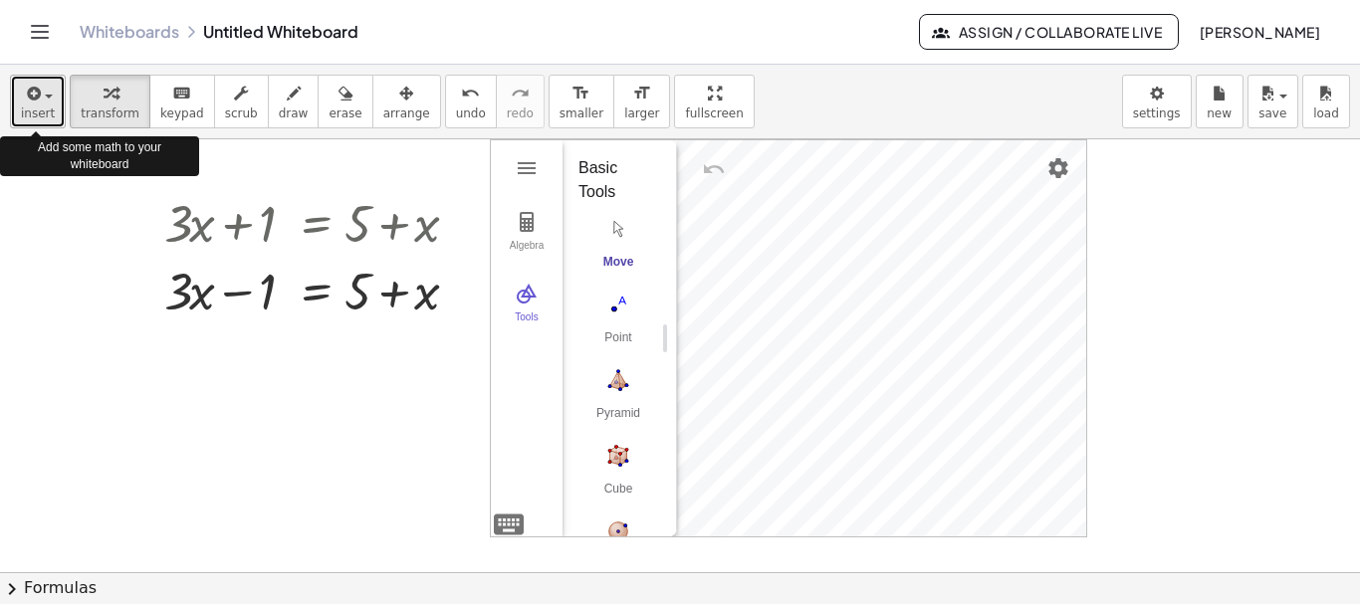
click at [32, 108] on span "insert" at bounding box center [38, 113] width 34 height 14
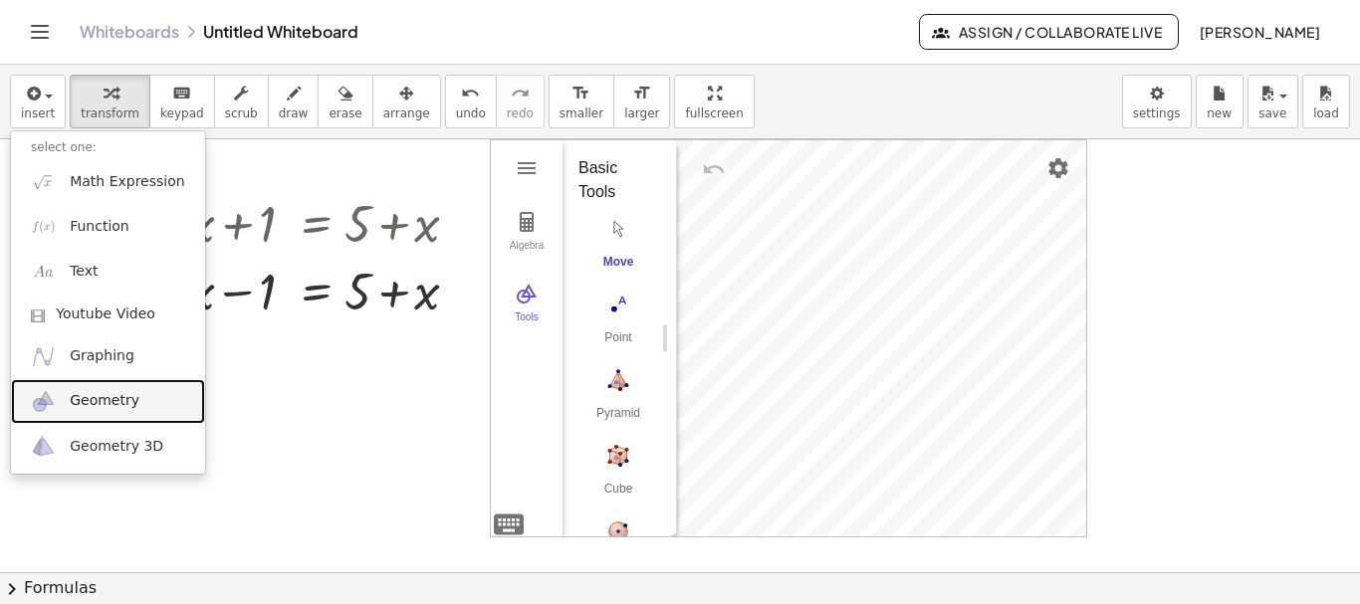
click at [113, 407] on span "Geometry" at bounding box center [105, 401] width 70 height 20
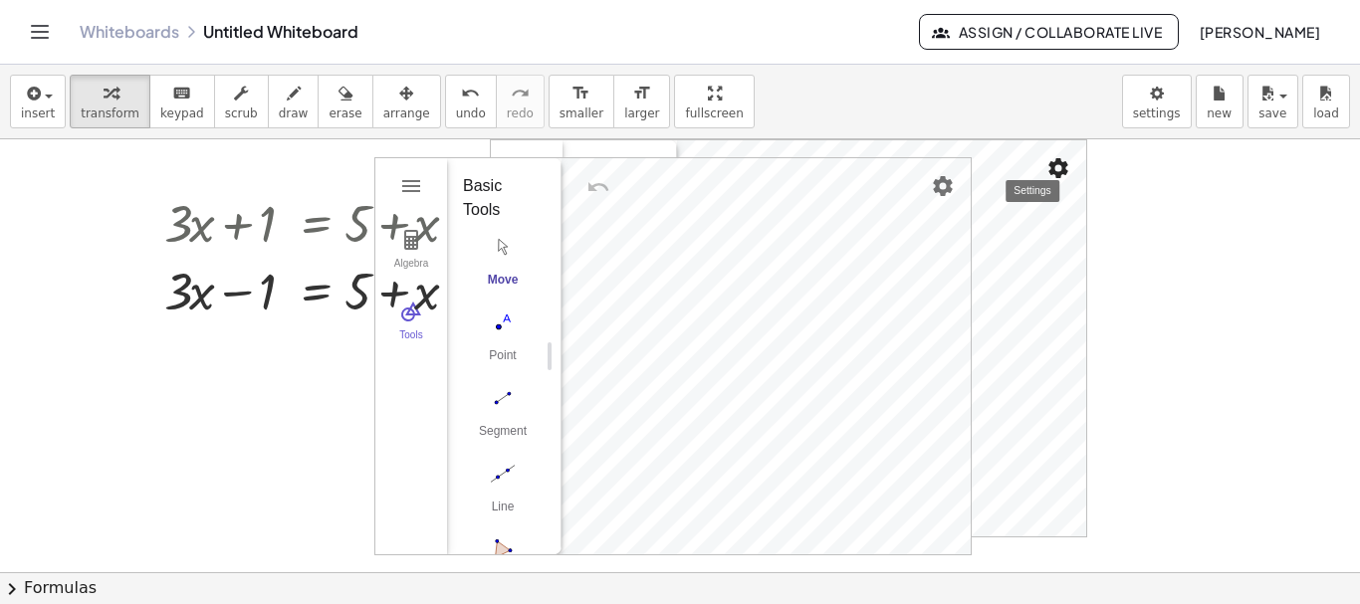
click at [1054, 165] on img "Settings" at bounding box center [1058, 168] width 24 height 24
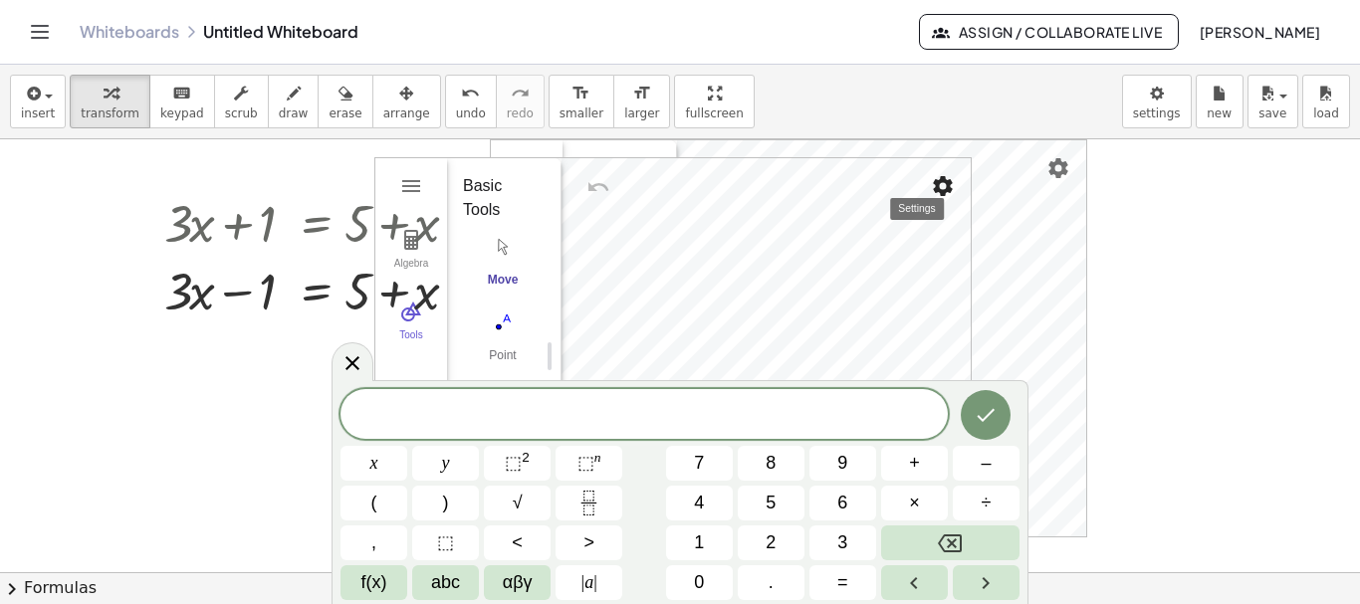
click at [933, 184] on img "Settings" at bounding box center [943, 186] width 24 height 24
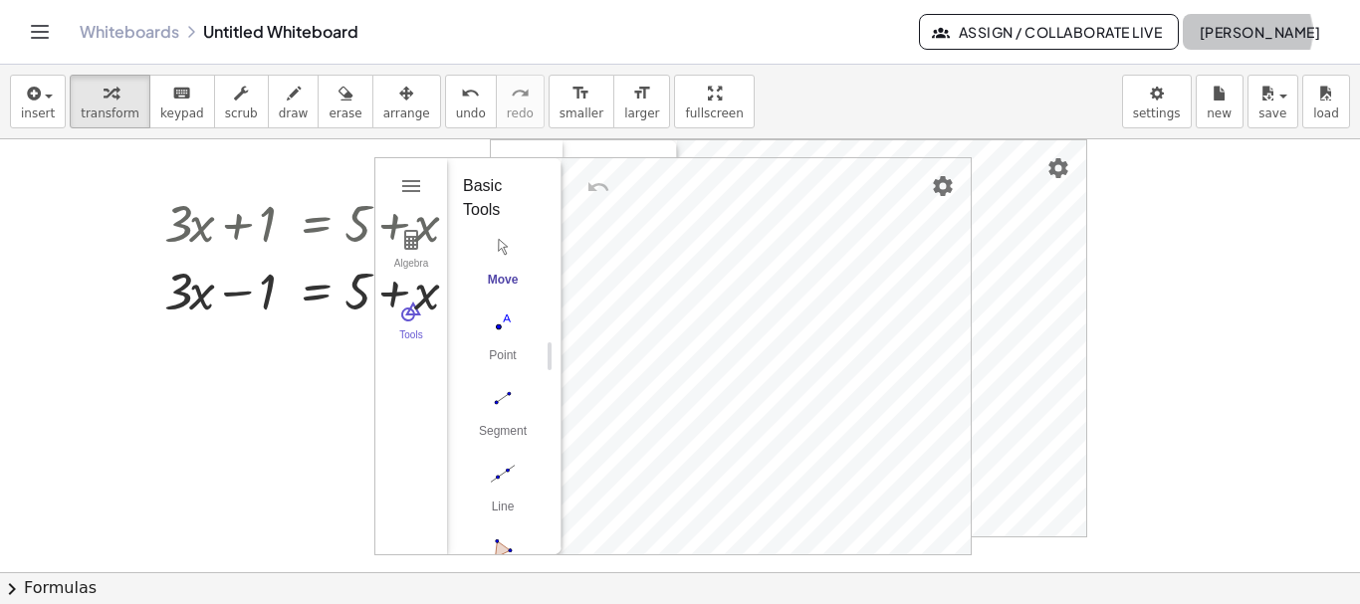
click at [1283, 23] on span "[PERSON_NAME]" at bounding box center [1258, 32] width 121 height 18
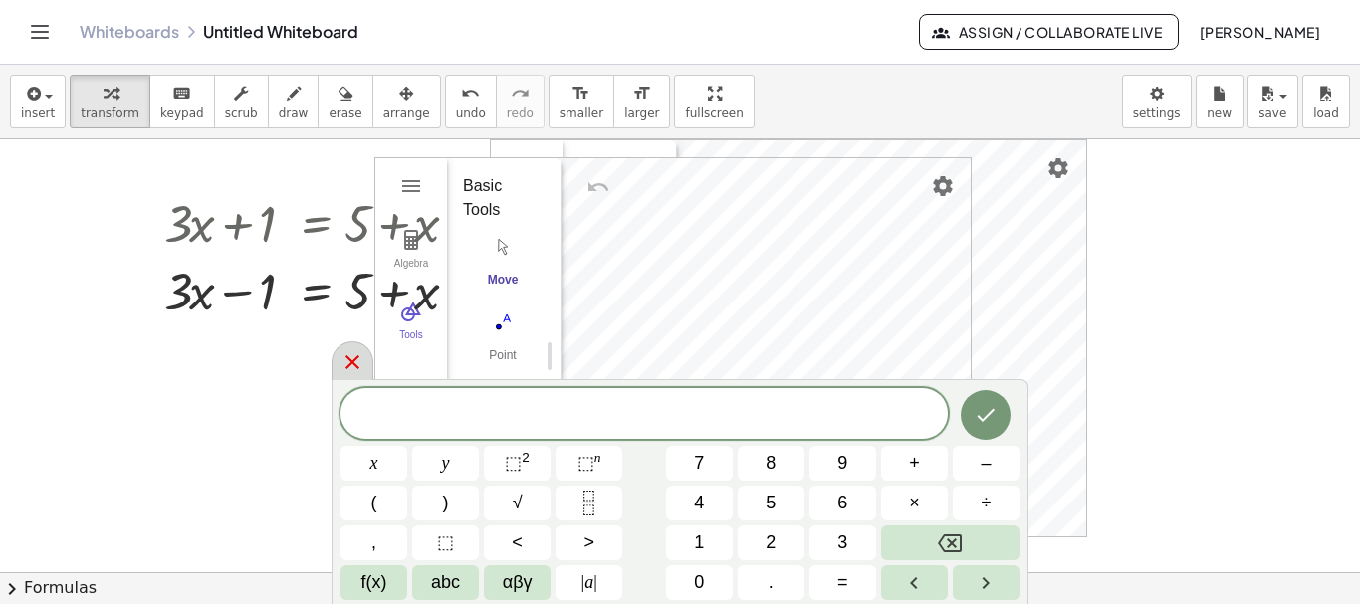
click at [350, 361] on body "Graspable Math Activities Get Started Activity Bank Assigned Work Classes White…" at bounding box center [680, 302] width 1360 height 604
click at [350, 361] on icon at bounding box center [352, 362] width 14 height 14
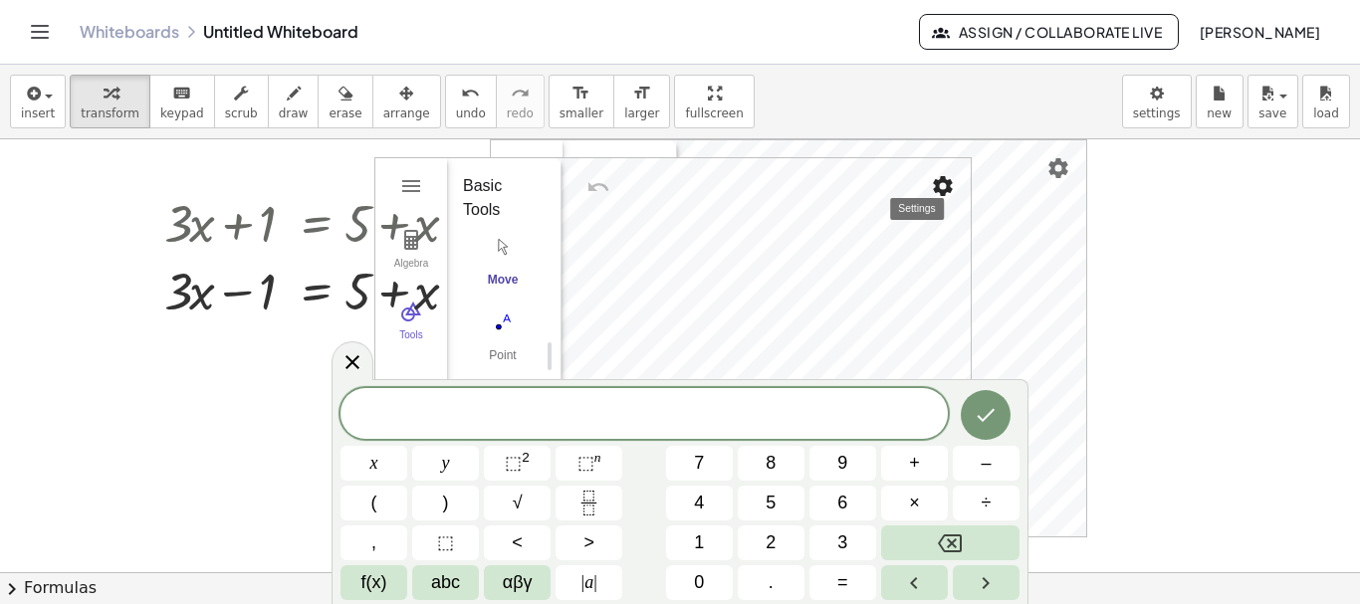
click at [943, 188] on img "Settings" at bounding box center [943, 186] width 24 height 24
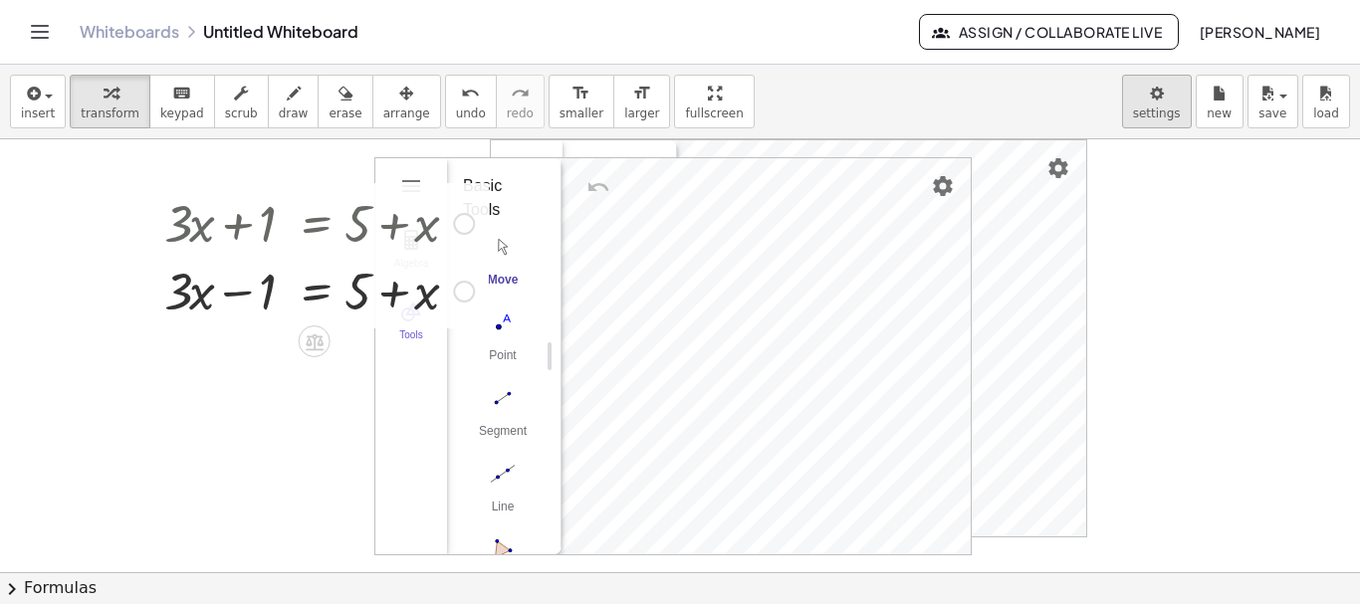
click at [1155, 108] on body "Graspable Math Activities Get Started Activity Bank Assigned Work Classes White…" at bounding box center [680, 302] width 1360 height 604
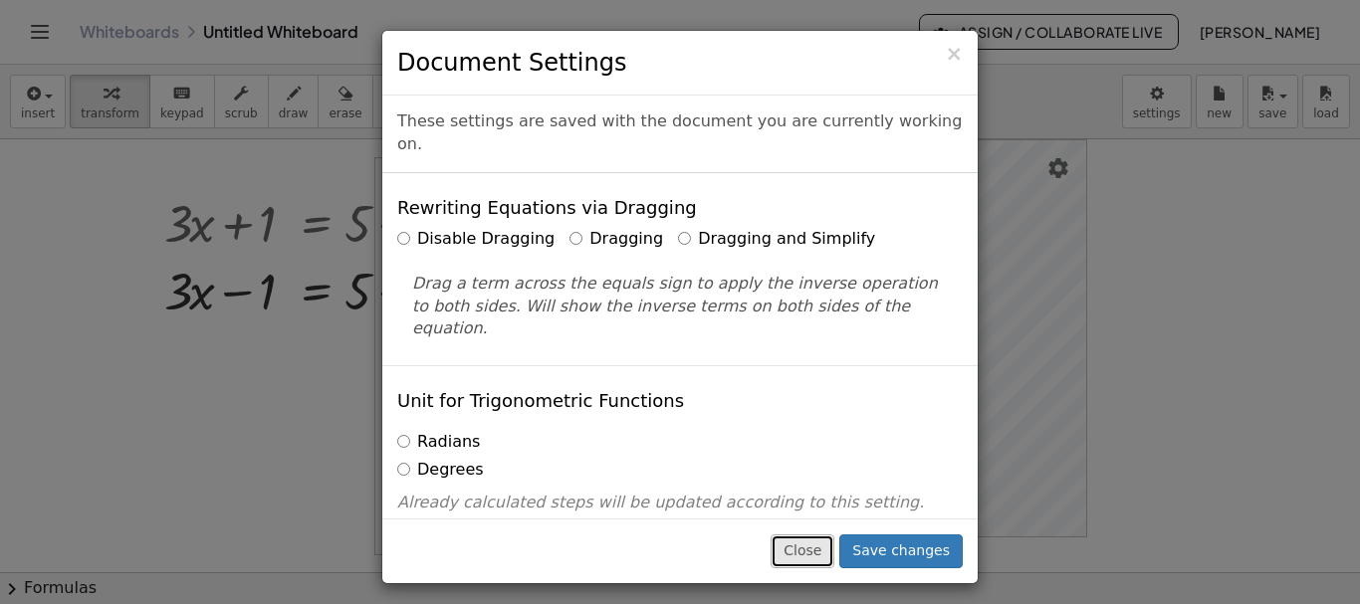
click at [814, 552] on button "Close" at bounding box center [802, 551] width 64 height 34
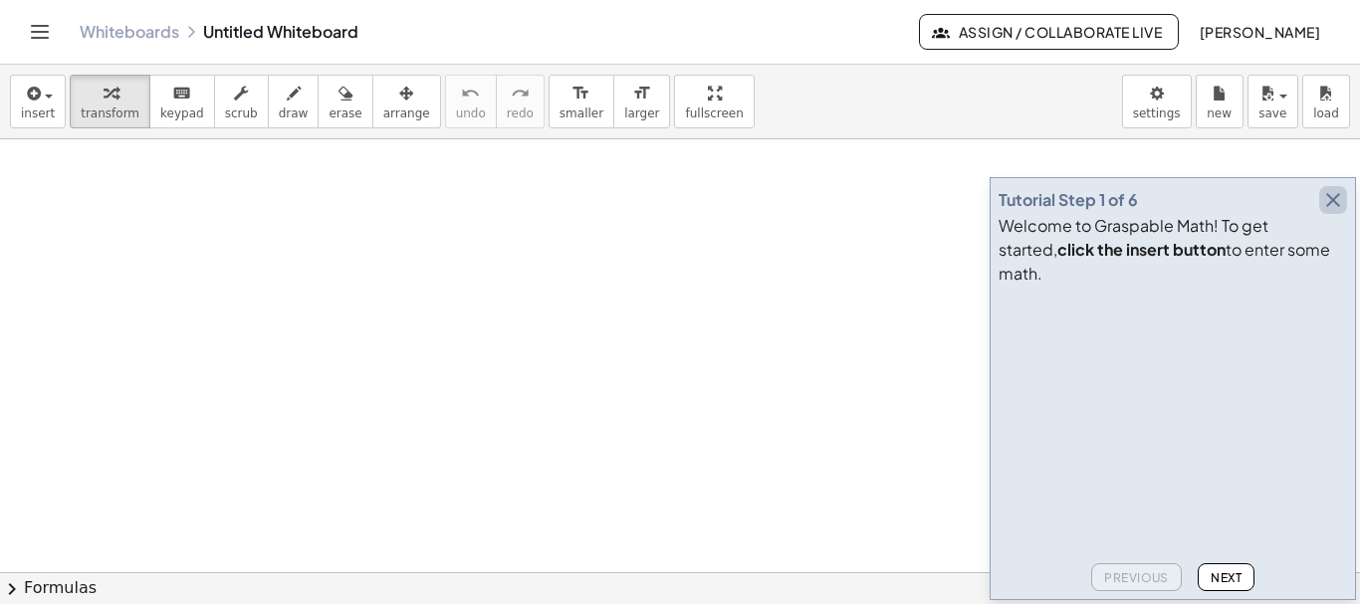
click at [1332, 212] on icon "button" at bounding box center [1333, 200] width 24 height 24
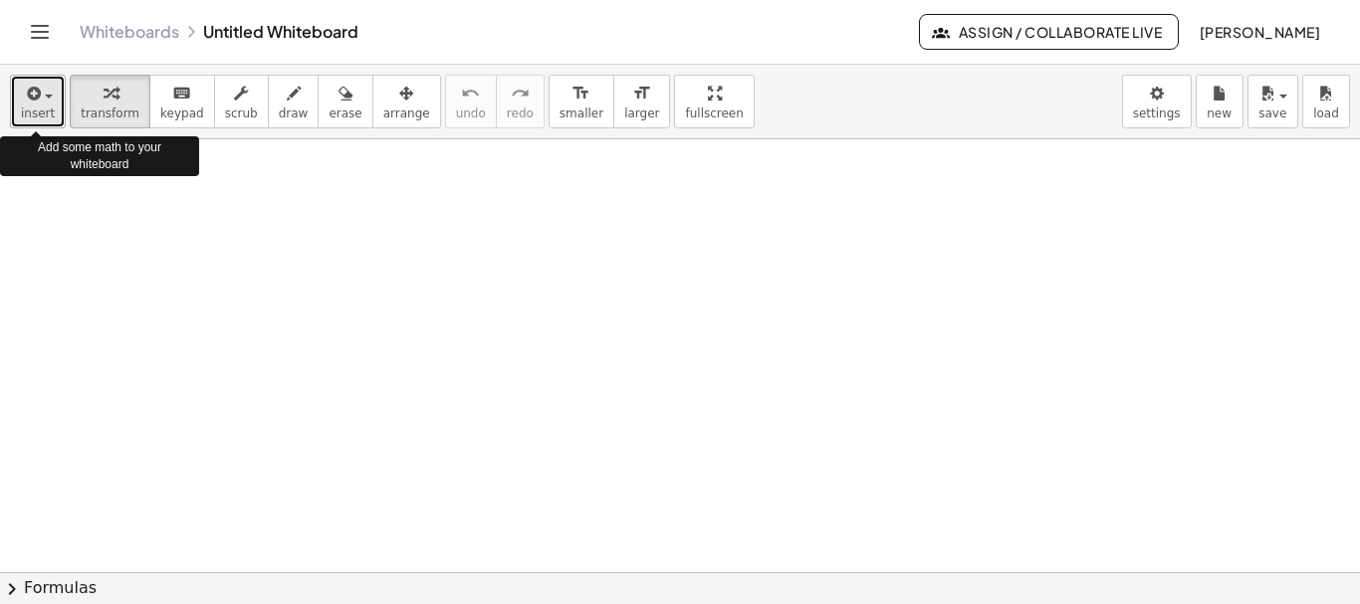
click at [29, 87] on icon "button" at bounding box center [32, 94] width 18 height 24
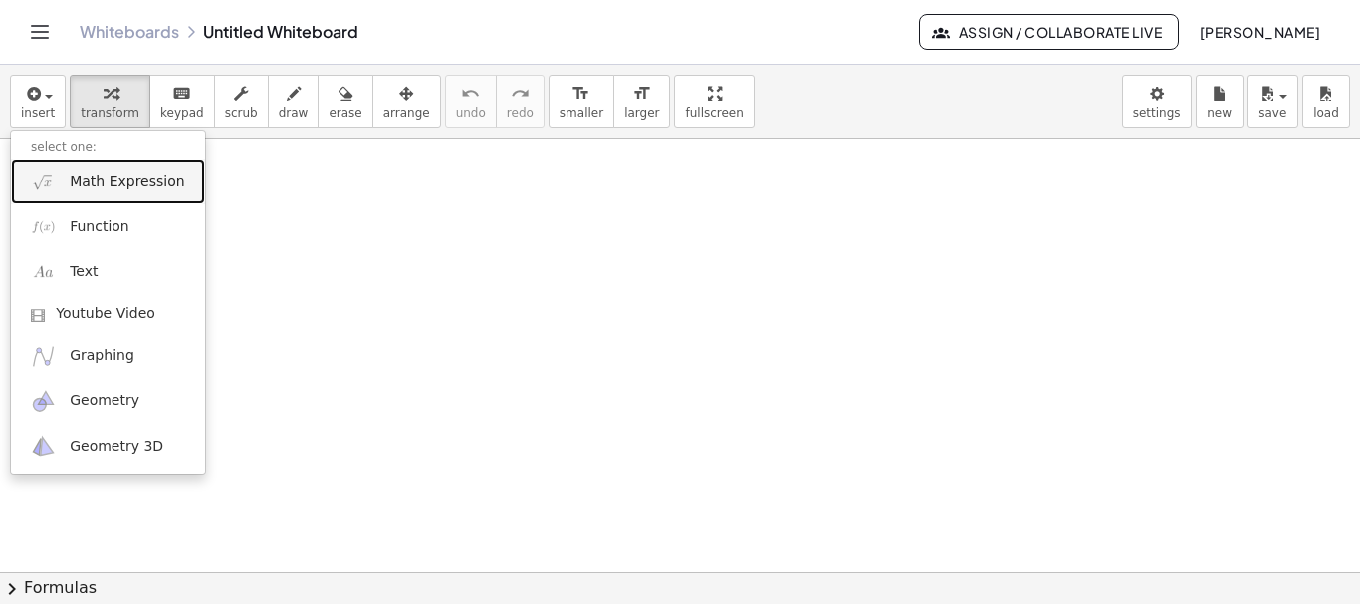
click at [92, 181] on span "Math Expression" at bounding box center [127, 182] width 114 height 20
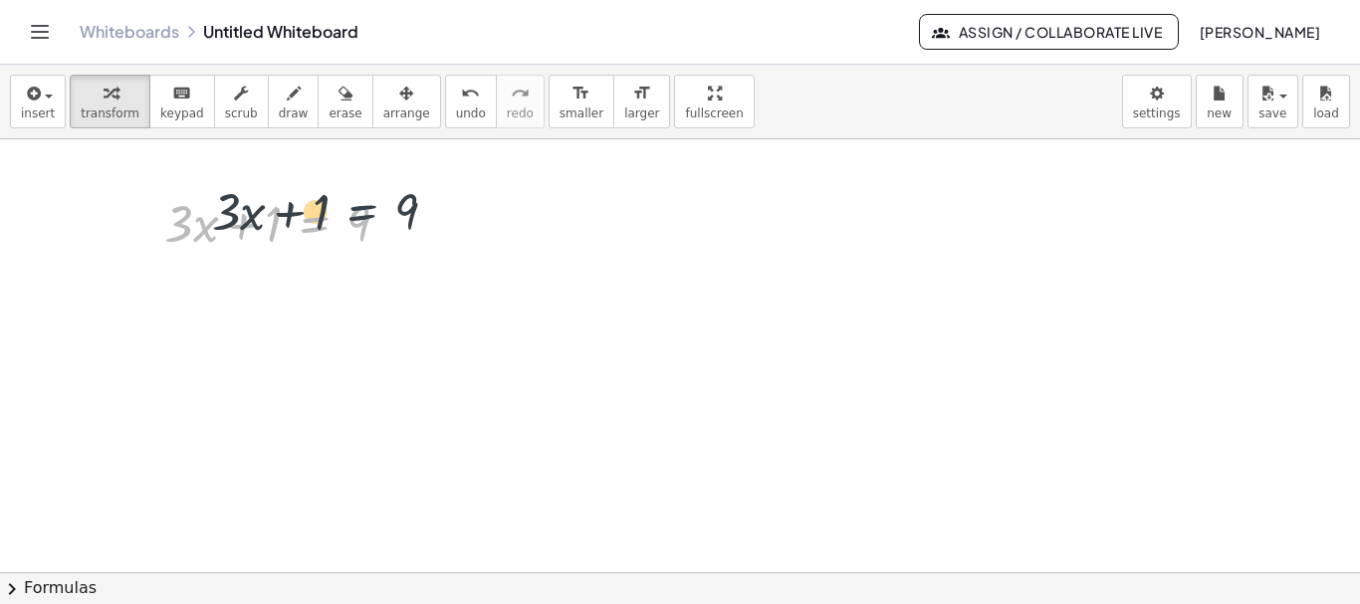
click at [327, 202] on div at bounding box center [285, 222] width 262 height 68
drag, startPoint x: 368, startPoint y: 207, endPoint x: 317, endPoint y: 210, distance: 50.8
click at [328, 210] on div at bounding box center [285, 222] width 262 height 68
click at [273, 221] on div at bounding box center [285, 222] width 262 height 68
click at [261, 221] on div at bounding box center [285, 222] width 262 height 68
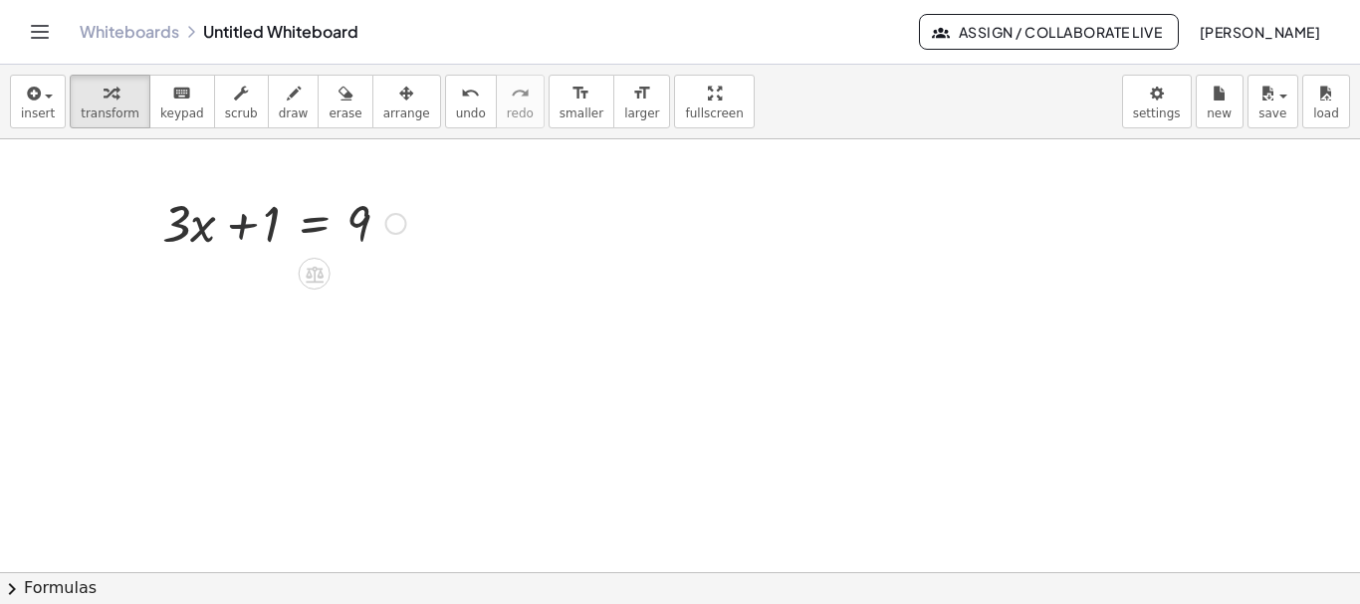
click at [261, 221] on div at bounding box center [285, 222] width 262 height 68
click at [350, 204] on div at bounding box center [285, 222] width 262 height 68
drag, startPoint x: 274, startPoint y: 220, endPoint x: 427, endPoint y: 213, distance: 153.4
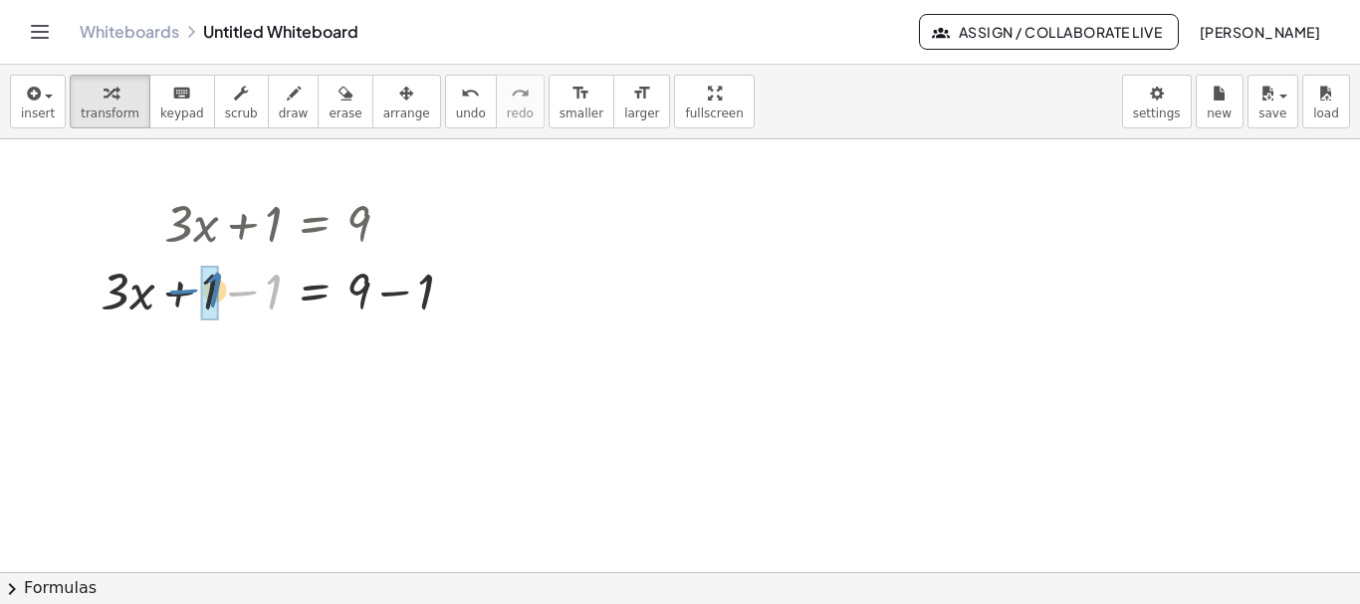
drag, startPoint x: 274, startPoint y: 290, endPoint x: 214, endPoint y: 288, distance: 59.7
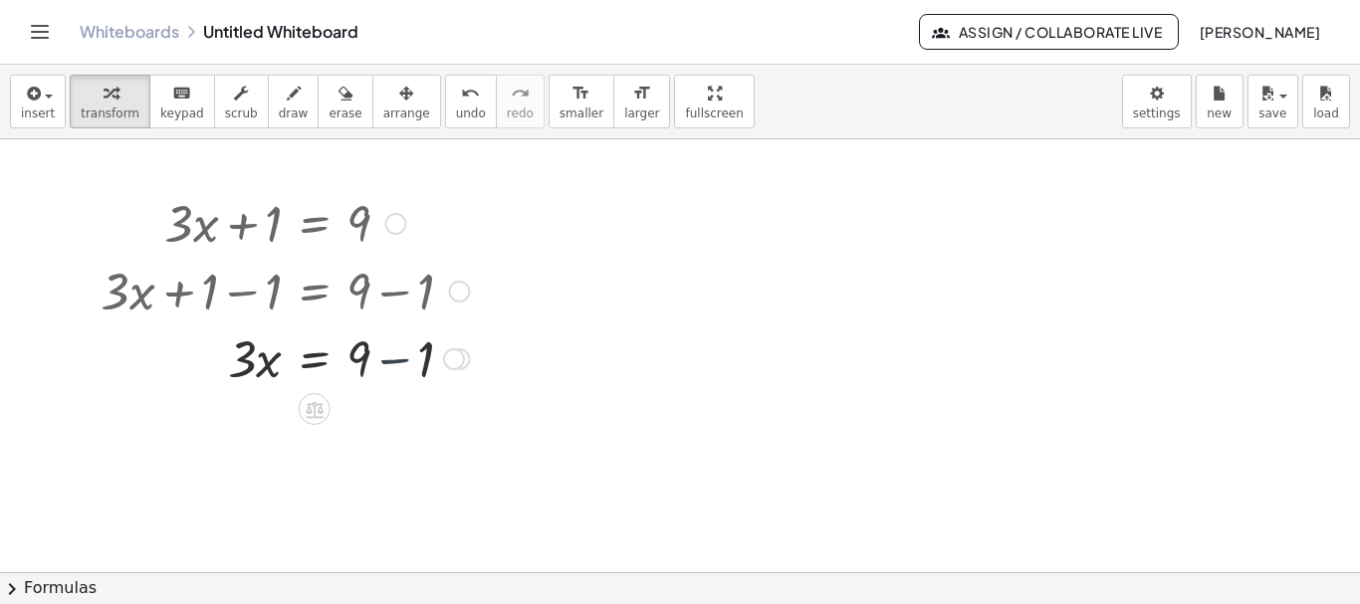
click at [422, 349] on div at bounding box center [285, 357] width 388 height 68
click at [242, 439] on div at bounding box center [285, 425] width 388 height 68
drag, startPoint x: 242, startPoint y: 439, endPoint x: 369, endPoint y: 492, distance: 137.9
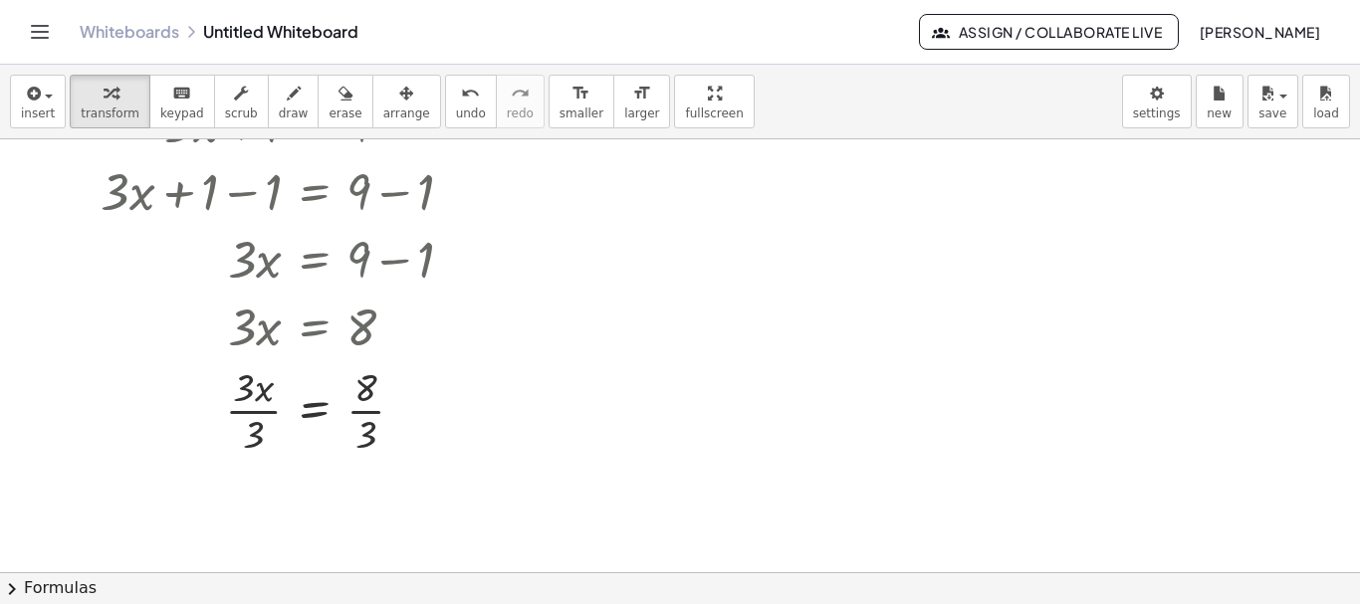
scroll to position [119, 0]
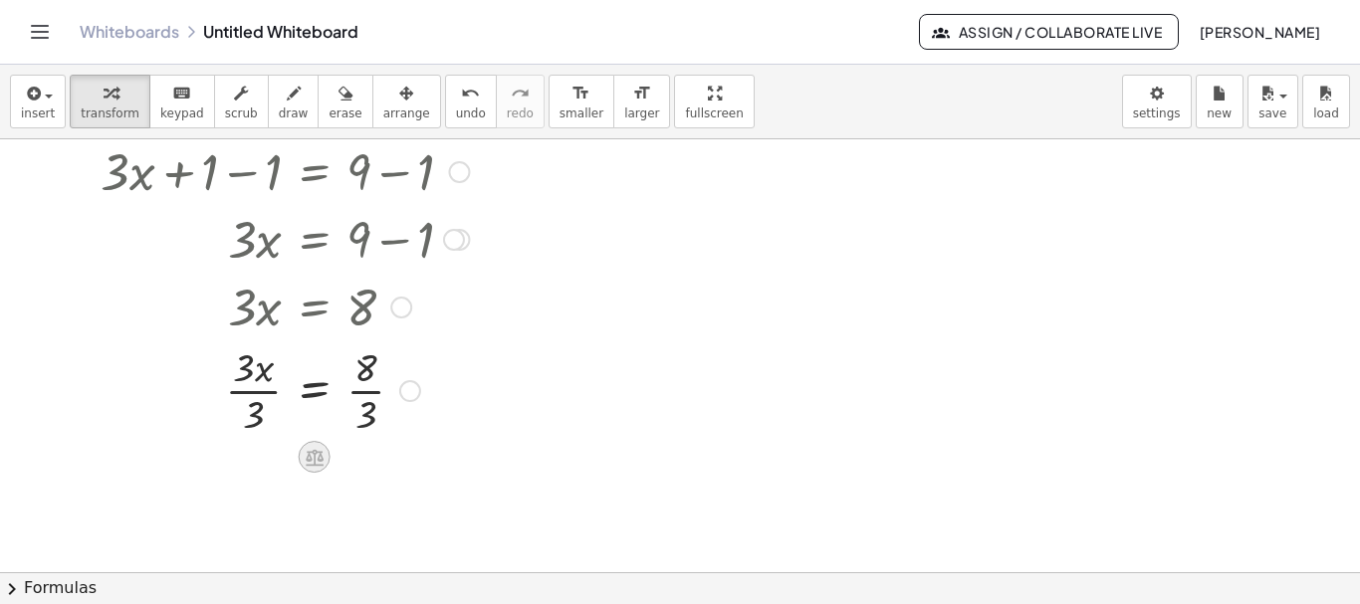
click at [318, 451] on icon at bounding box center [315, 457] width 18 height 17
drag, startPoint x: 256, startPoint y: 412, endPoint x: 250, endPoint y: 377, distance: 35.3
drag, startPoint x: 367, startPoint y: 480, endPoint x: 367, endPoint y: 459, distance: 20.9
click at [367, 459] on div at bounding box center [285, 489] width 388 height 100
click at [368, 507] on div at bounding box center [285, 489] width 388 height 100
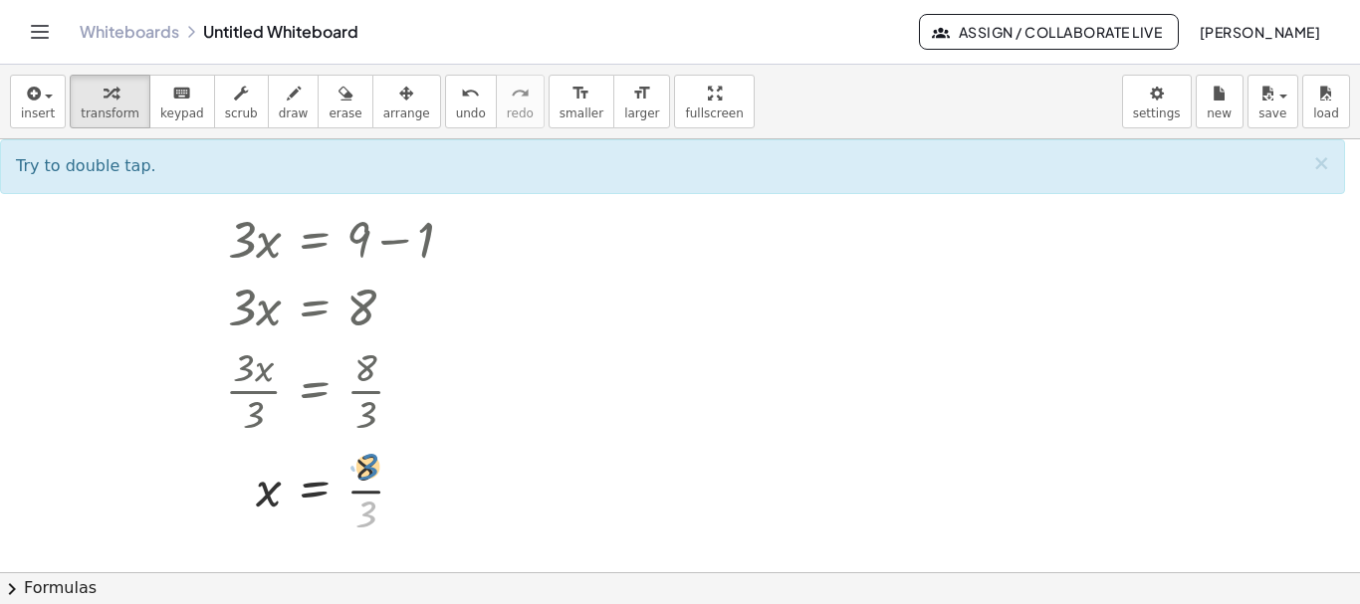
drag, startPoint x: 366, startPoint y: 519, endPoint x: 368, endPoint y: 471, distance: 47.8
click at [368, 471] on div at bounding box center [285, 489] width 388 height 100
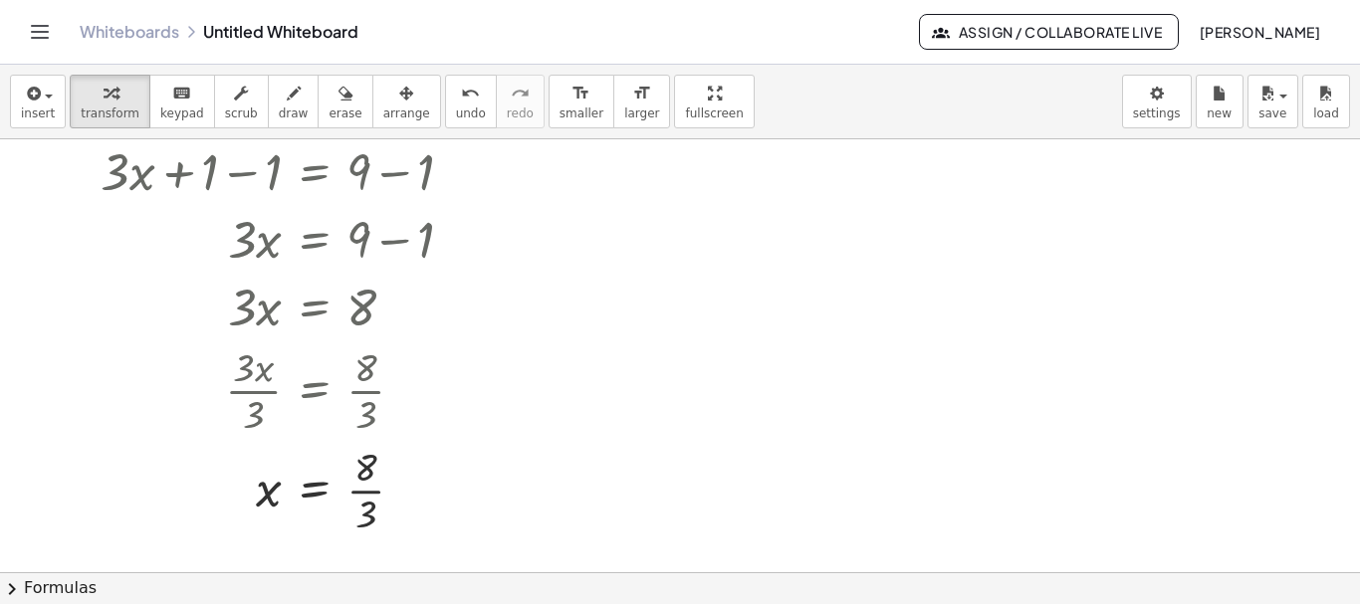
click at [619, 457] on div at bounding box center [680, 517] width 1360 height 995
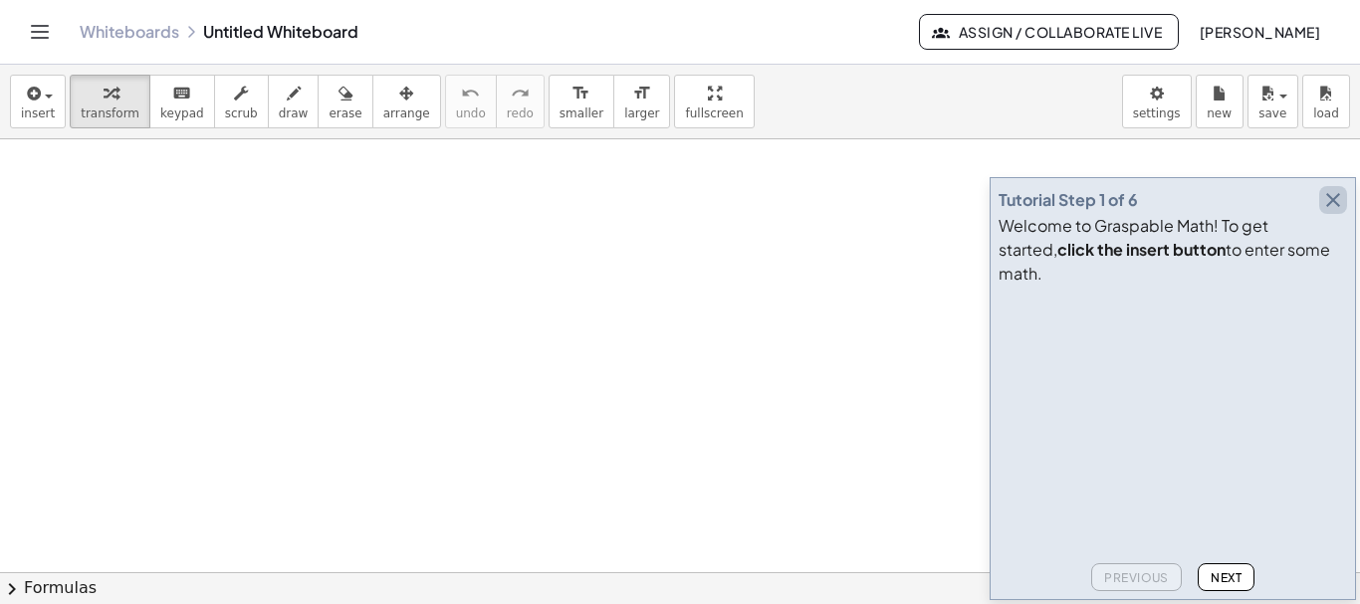
click at [1331, 212] on icon "button" at bounding box center [1333, 200] width 24 height 24
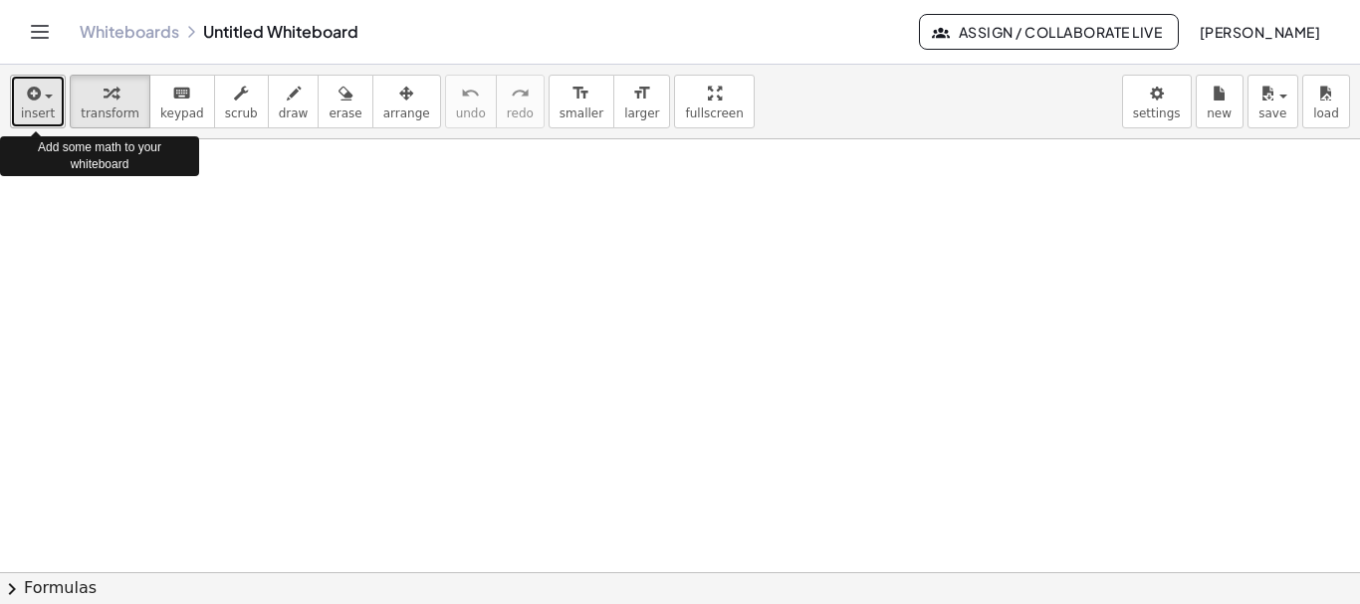
click at [32, 103] on icon "button" at bounding box center [32, 94] width 18 height 24
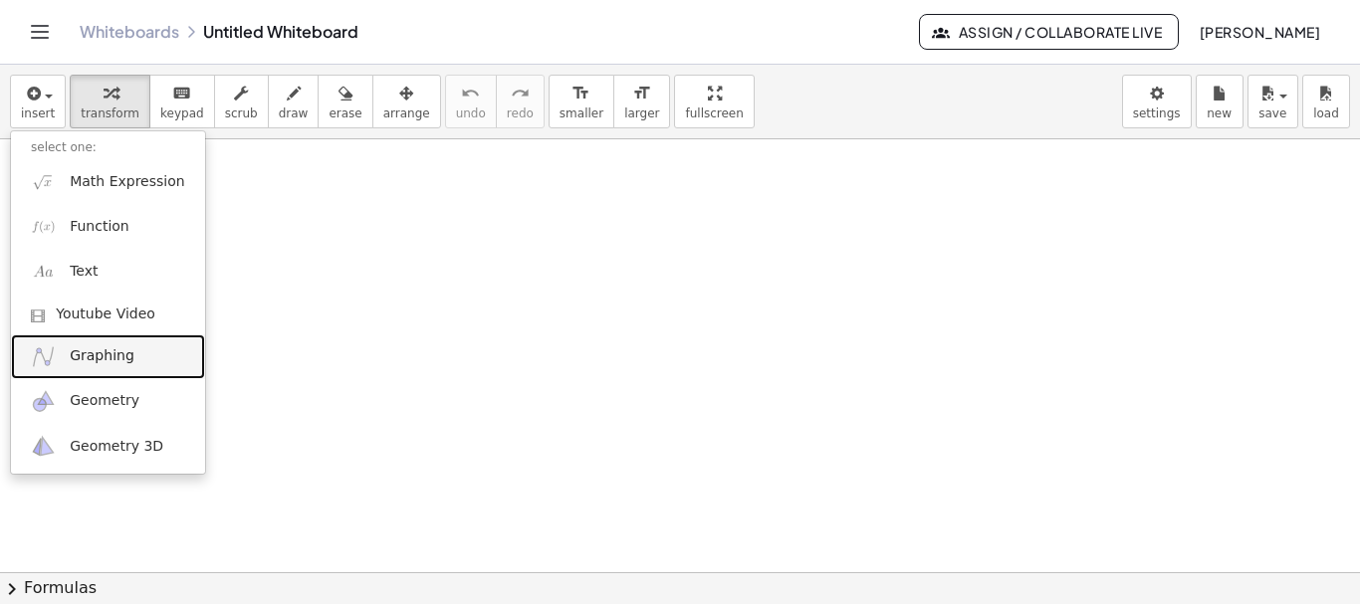
click at [118, 361] on span "Graphing" at bounding box center [102, 356] width 65 height 20
